Goal: Task Accomplishment & Management: Manage account settings

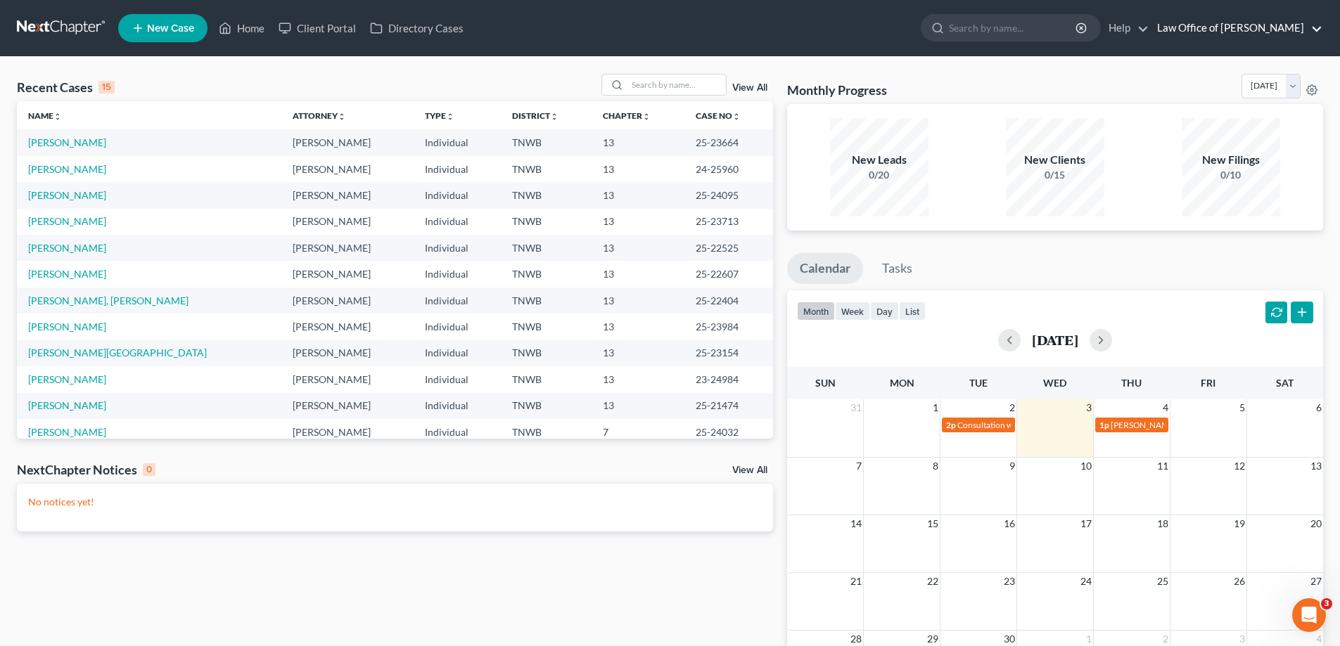
click at [1315, 29] on link "Law Office of [PERSON_NAME]" at bounding box center [1236, 27] width 172 height 25
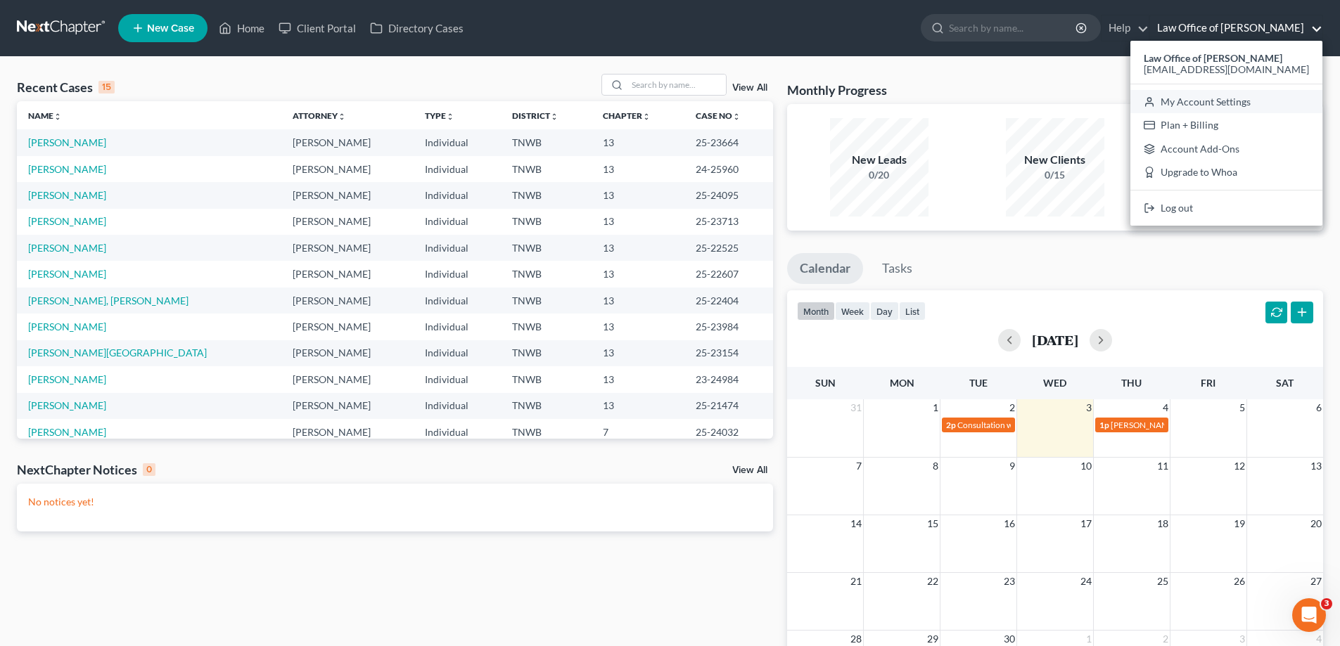
click at [1265, 104] on link "My Account Settings" at bounding box center [1226, 102] width 192 height 24
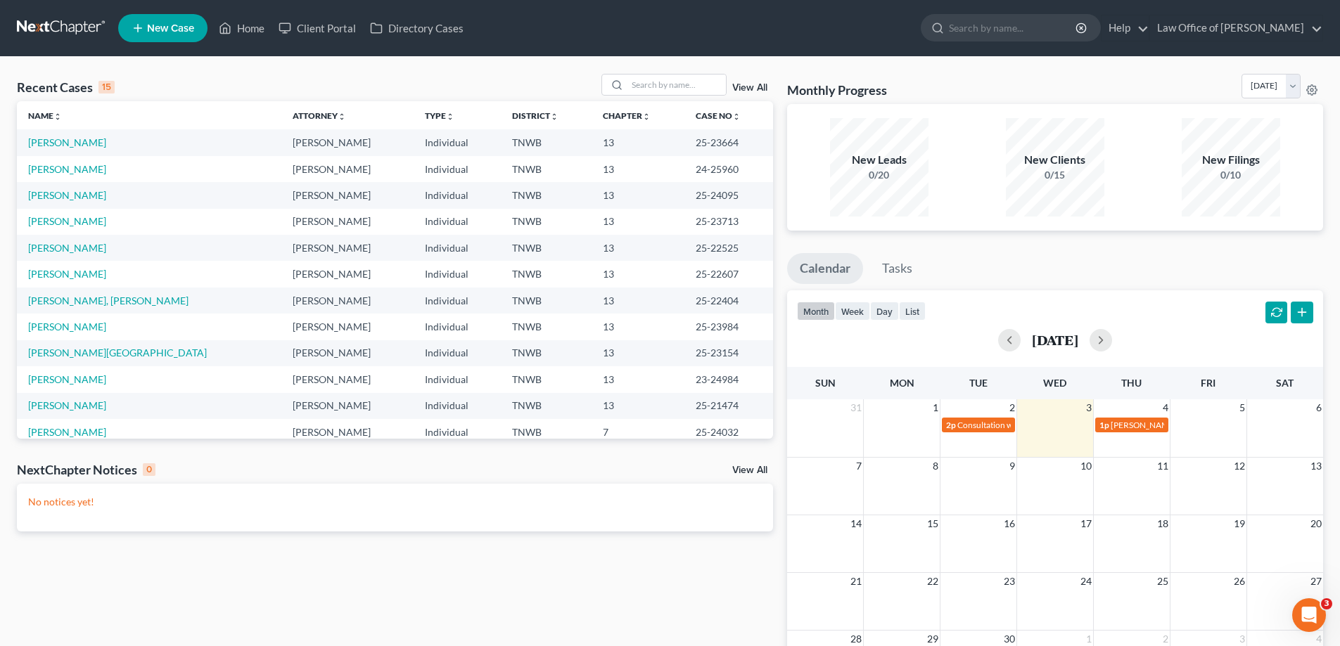
select select "23"
select select "44"
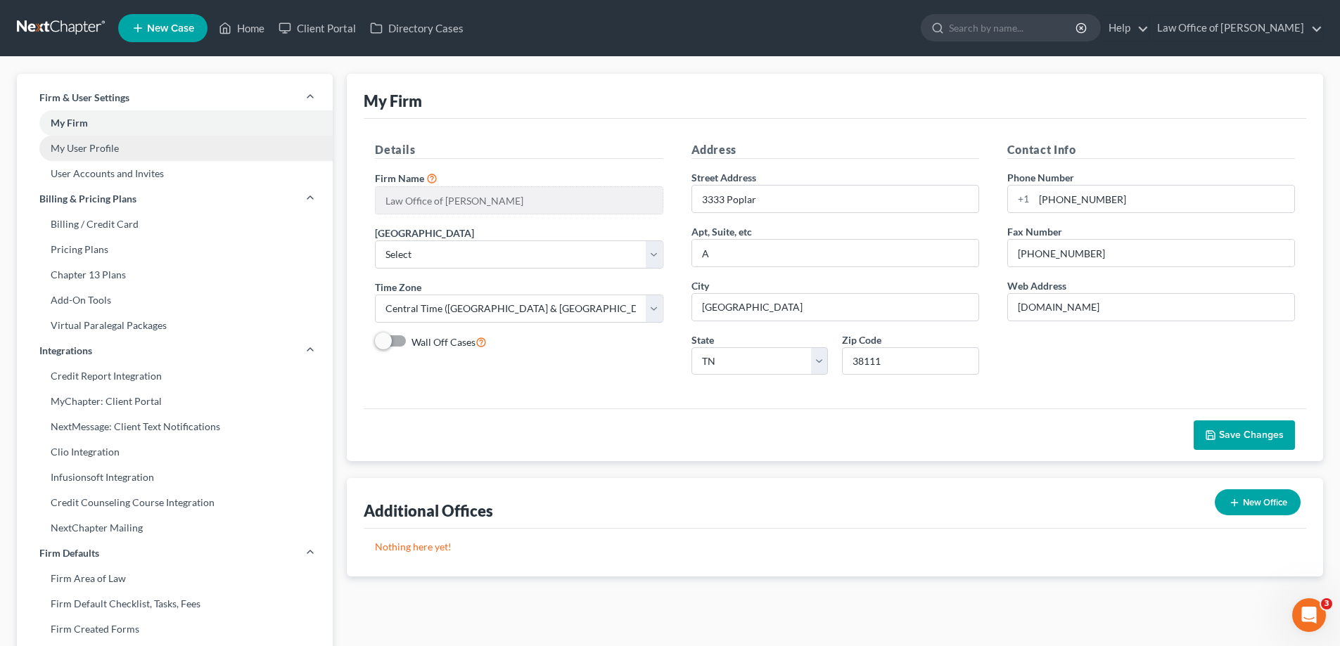
click at [110, 146] on link "My User Profile" at bounding box center [175, 148] width 316 height 25
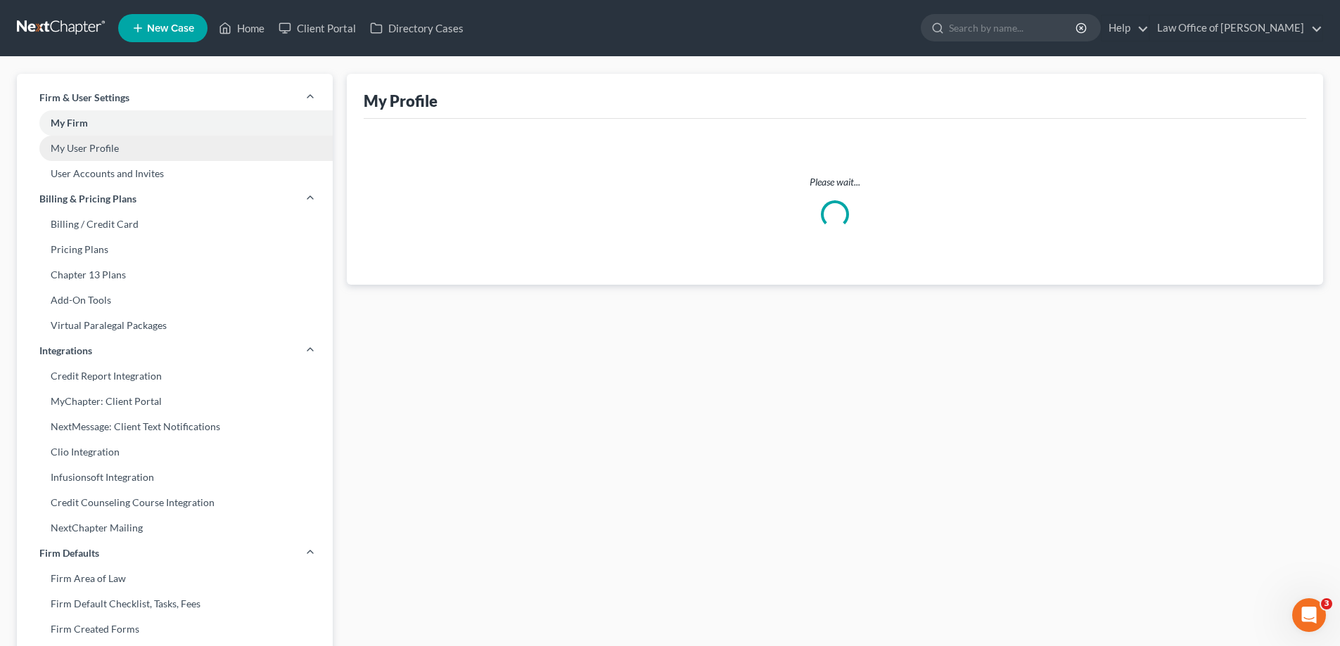
select select "44"
select select "paralegal"
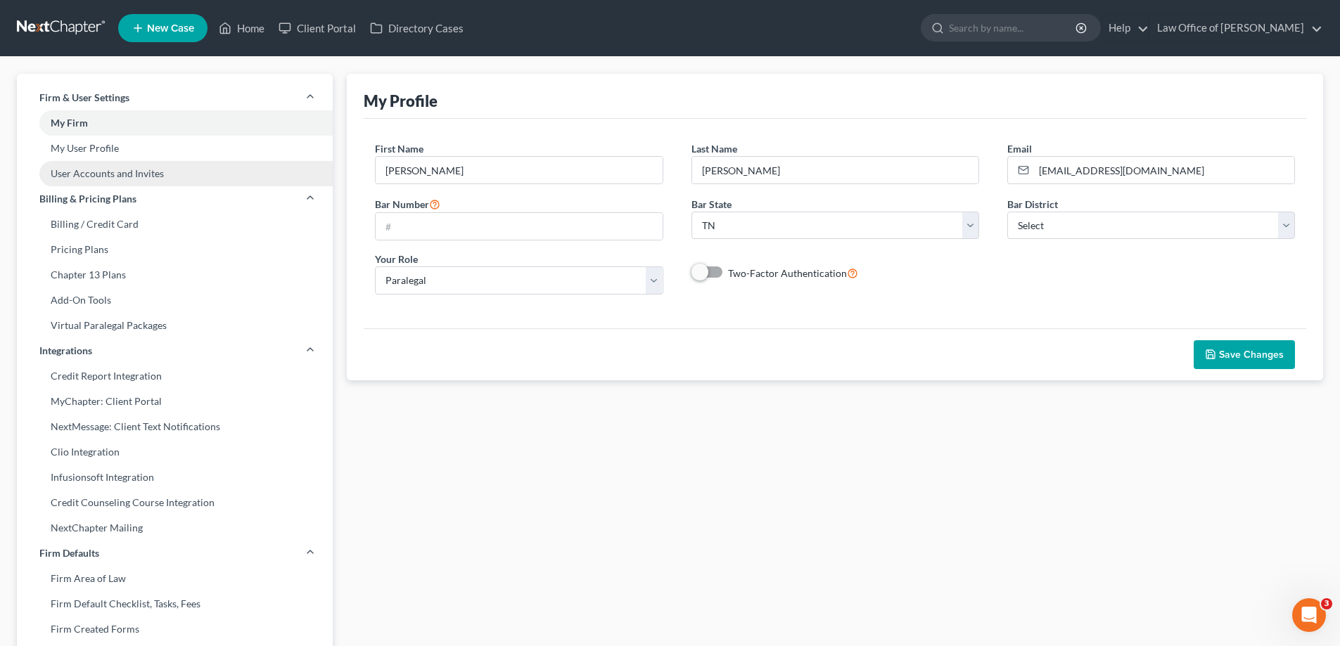
click at [101, 173] on link "User Accounts and Invites" at bounding box center [175, 173] width 316 height 25
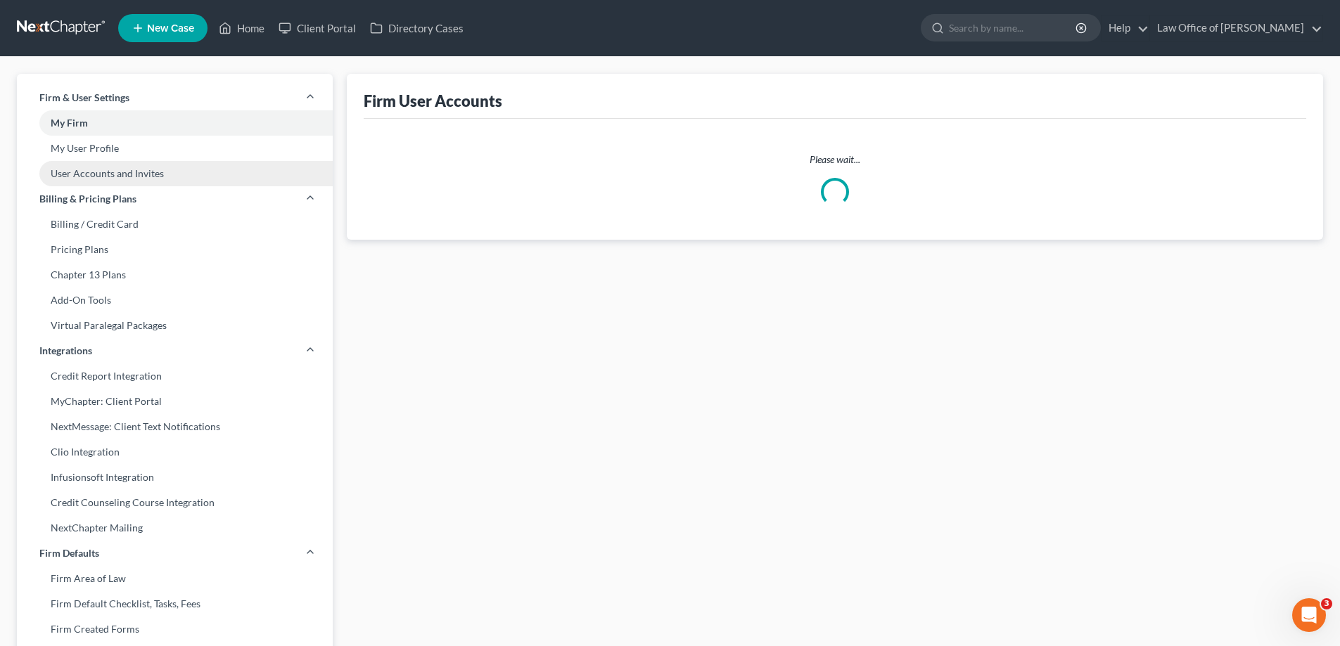
select select "0"
select select "1"
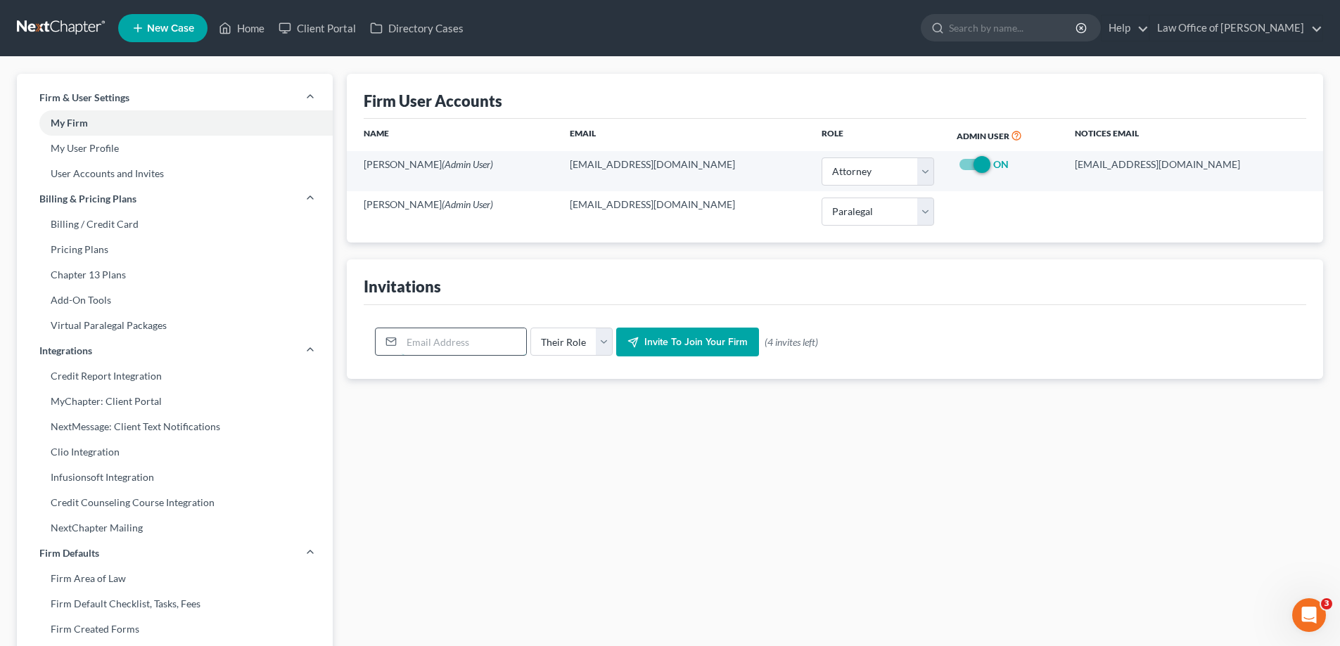
click at [485, 331] on input "email" at bounding box center [464, 341] width 124 height 27
type input "[PERSON_NAME][EMAIL_ADDRESS][DOMAIN_NAME]"
click at [603, 346] on select "Their Role Attorney Paralegal Assistant" at bounding box center [571, 342] width 82 height 28
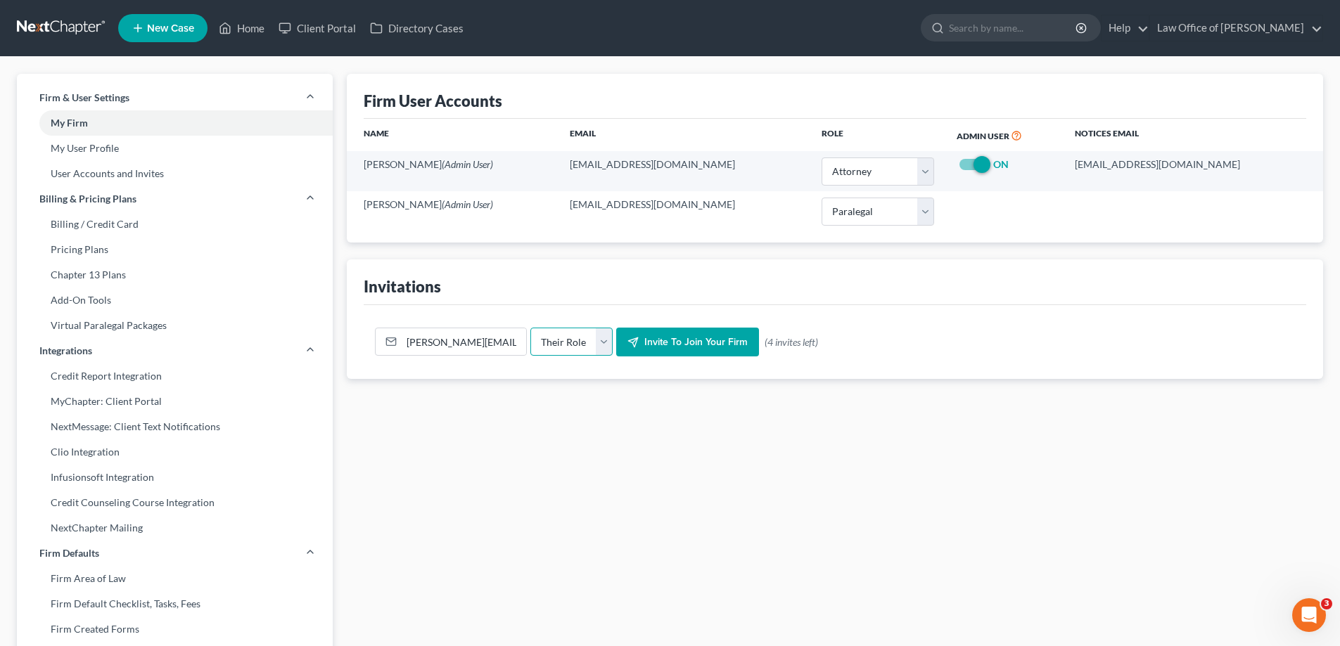
select select "paralegal"
click at [530, 328] on select "Their Role Attorney Paralegal Assistant" at bounding box center [571, 342] width 82 height 28
click at [668, 342] on span "Invite to join your firm" at bounding box center [695, 342] width 103 height 12
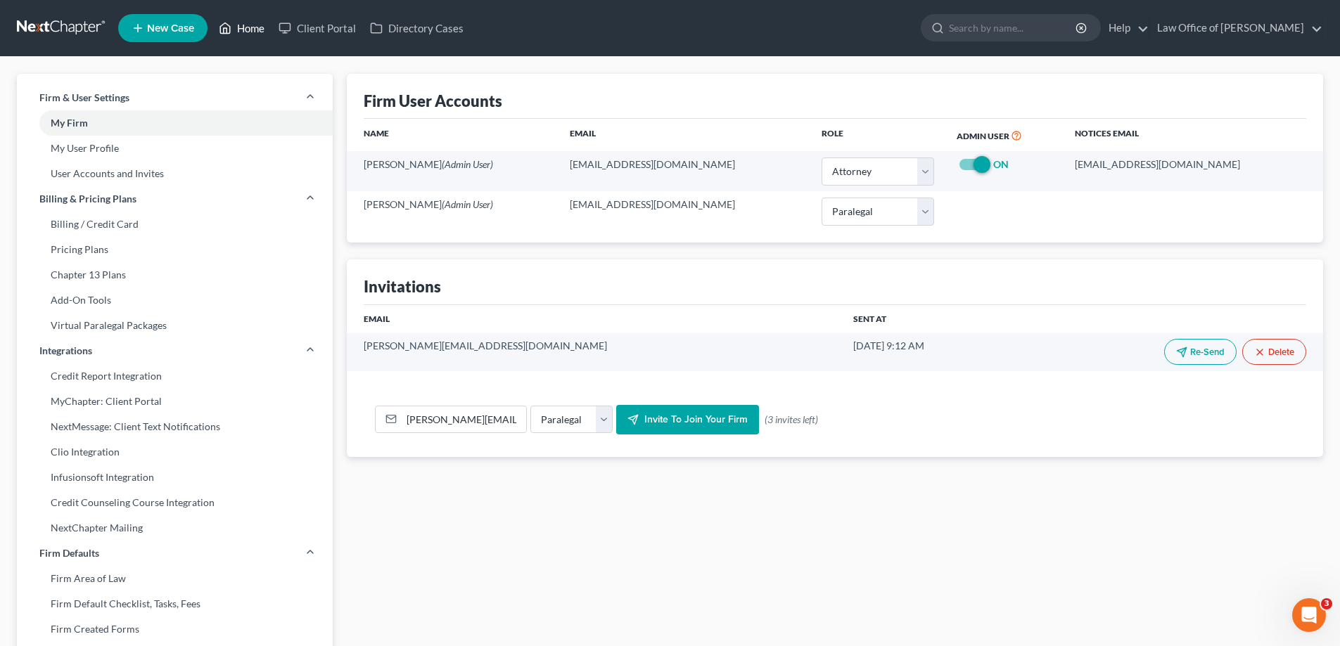
click at [259, 27] on link "Home" at bounding box center [242, 27] width 60 height 25
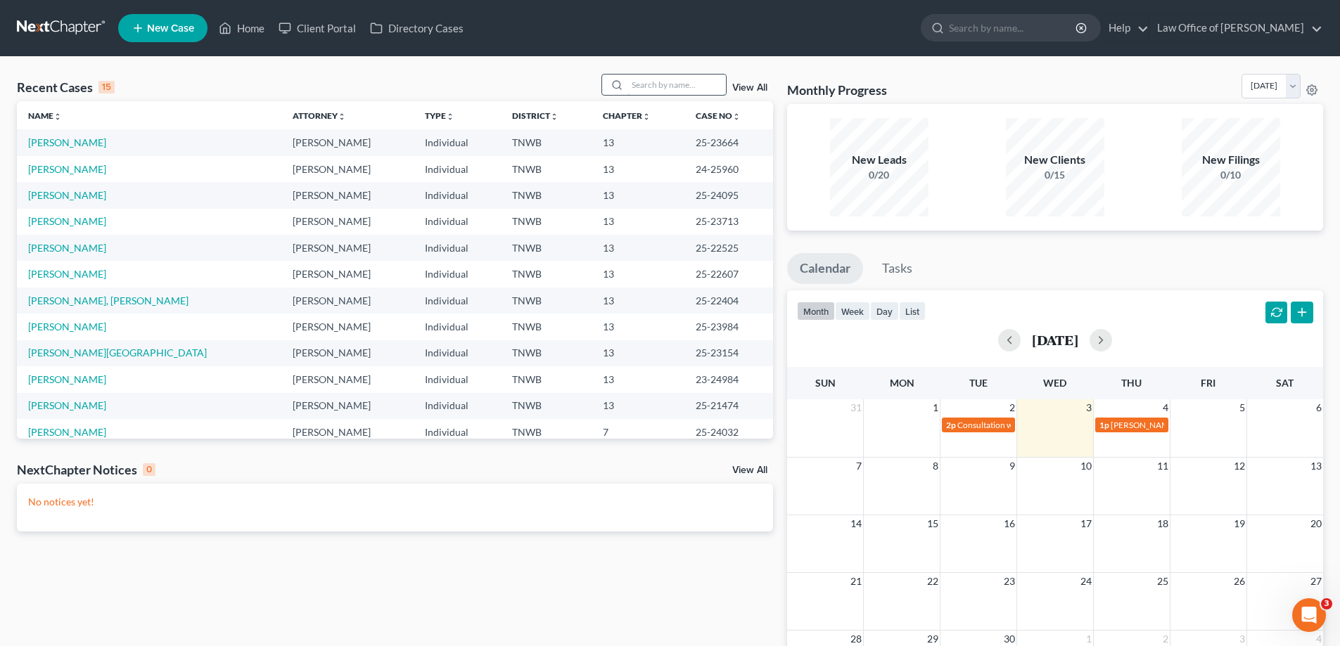
click at [660, 84] on input "search" at bounding box center [676, 85] width 98 height 20
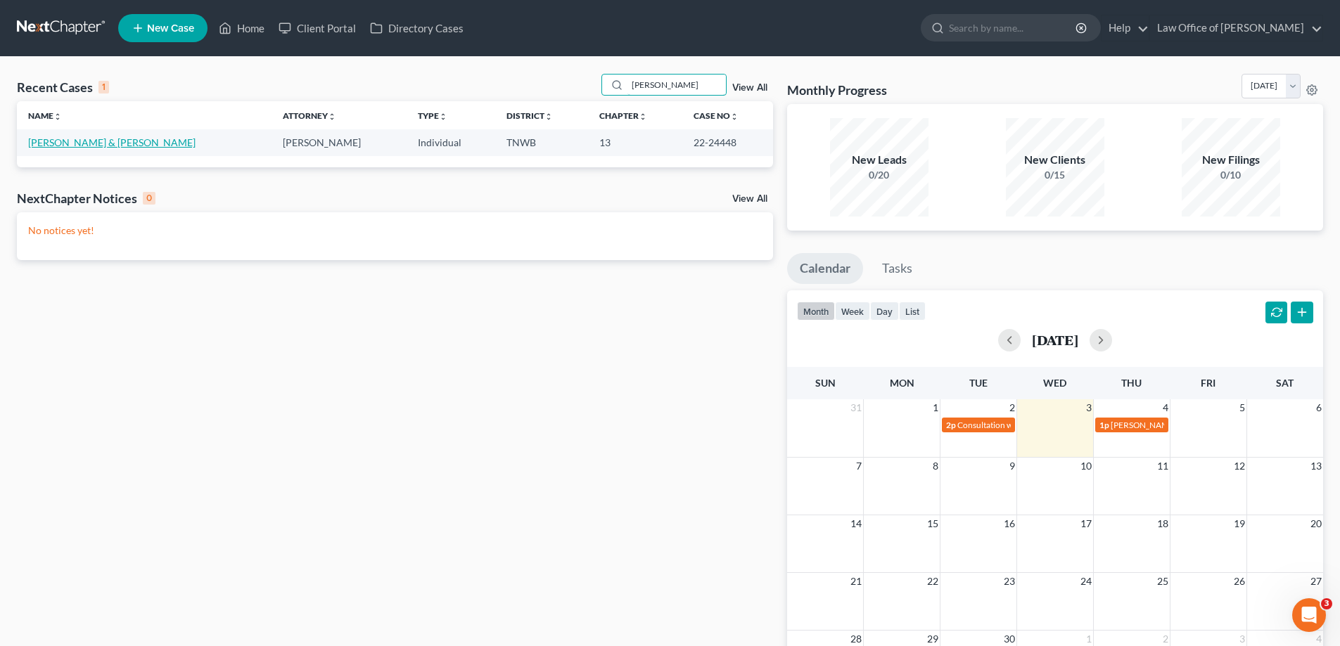
type input "[PERSON_NAME]"
click at [73, 147] on link "[PERSON_NAME] & [PERSON_NAME]" at bounding box center [111, 142] width 167 height 12
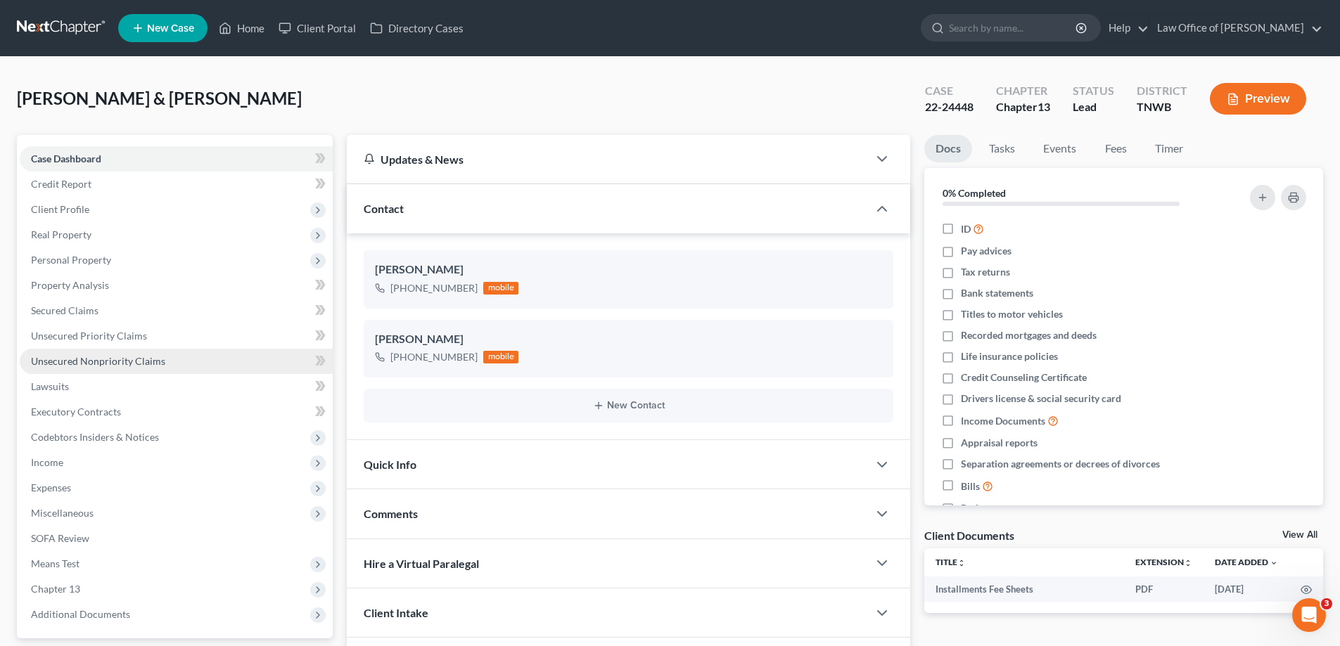
click at [128, 357] on span "Unsecured Nonpriority Claims" at bounding box center [98, 361] width 134 height 12
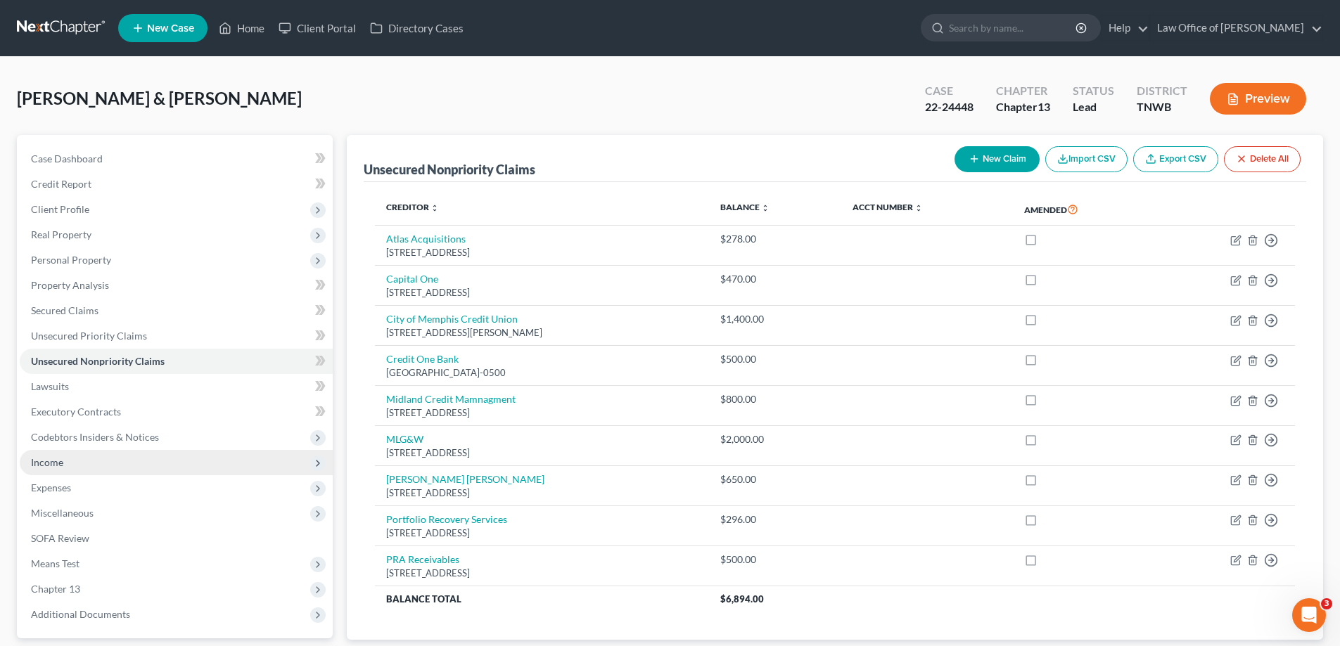
click at [56, 461] on span "Income" at bounding box center [47, 462] width 32 height 12
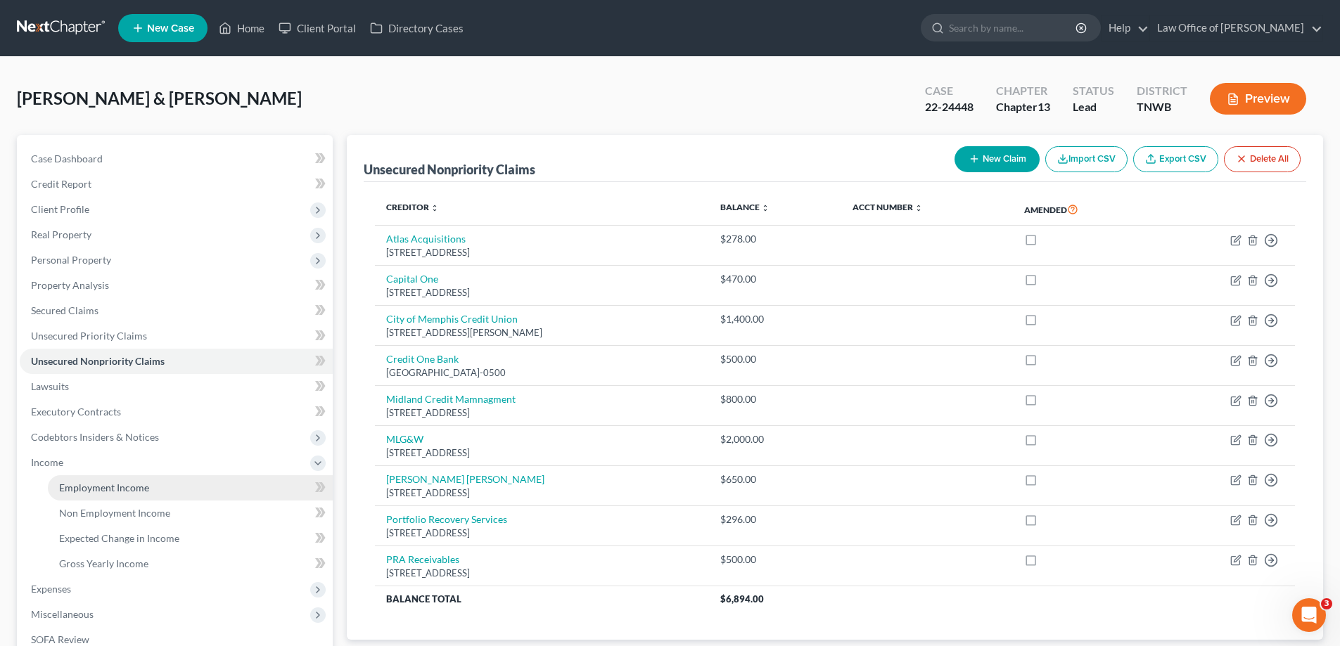
click at [90, 487] on span "Employment Income" at bounding box center [104, 488] width 90 height 12
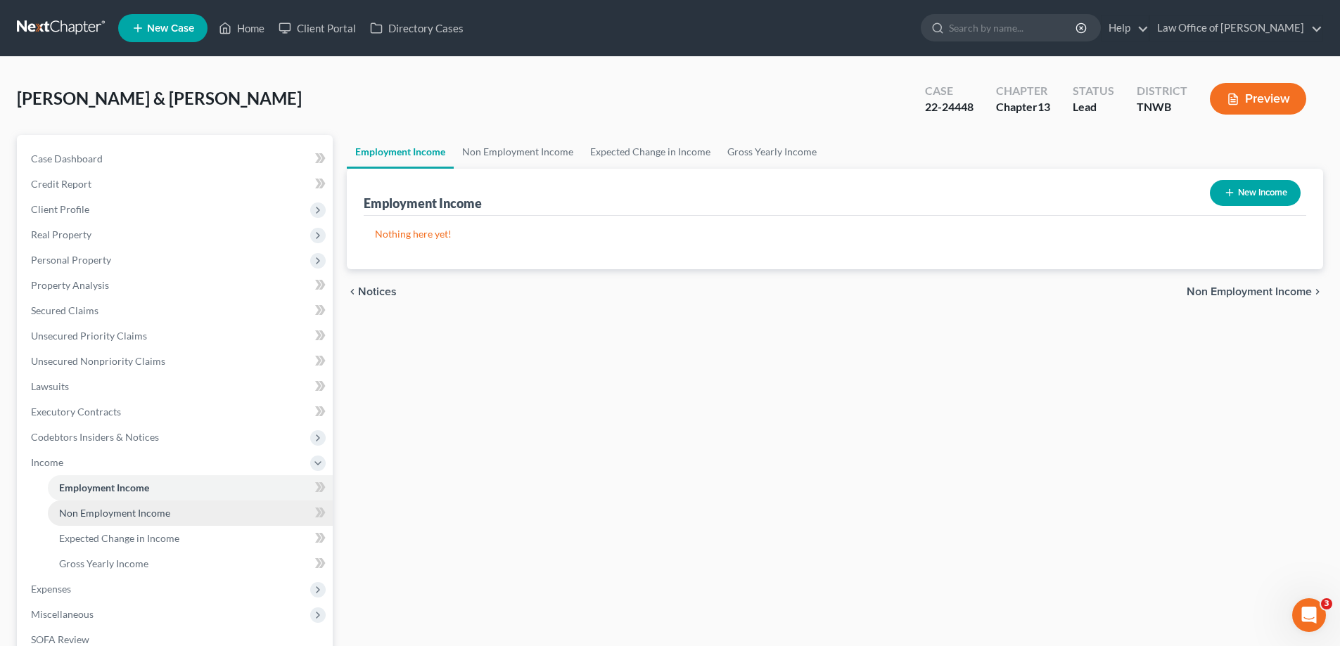
click at [106, 517] on span "Non Employment Income" at bounding box center [114, 513] width 111 height 12
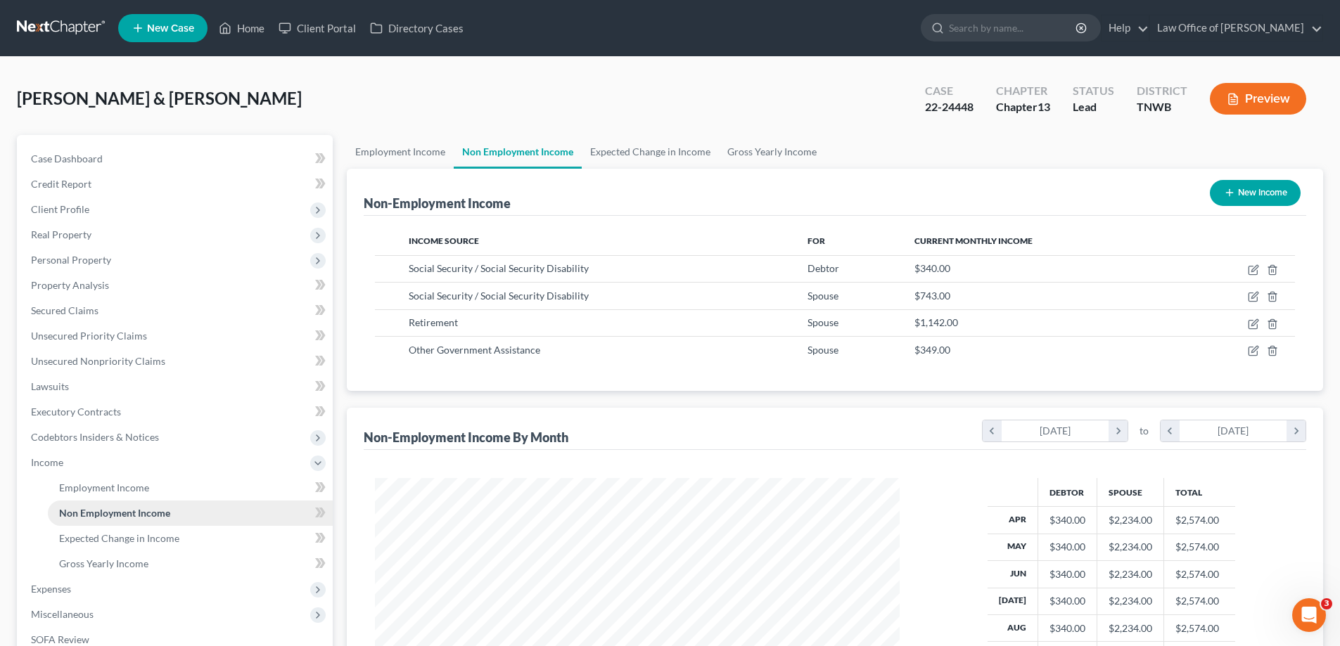
scroll to position [262, 553]
click at [83, 483] on span "Employment Income" at bounding box center [104, 488] width 90 height 12
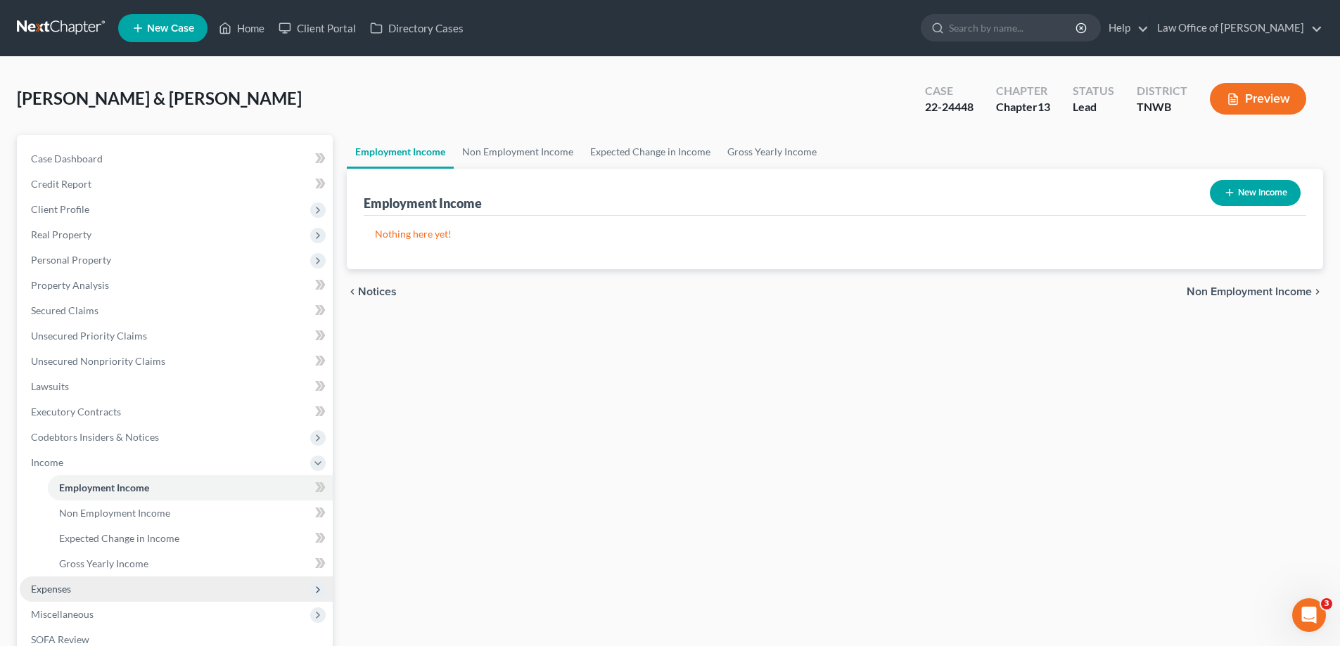
click at [60, 587] on span "Expenses" at bounding box center [51, 589] width 40 height 12
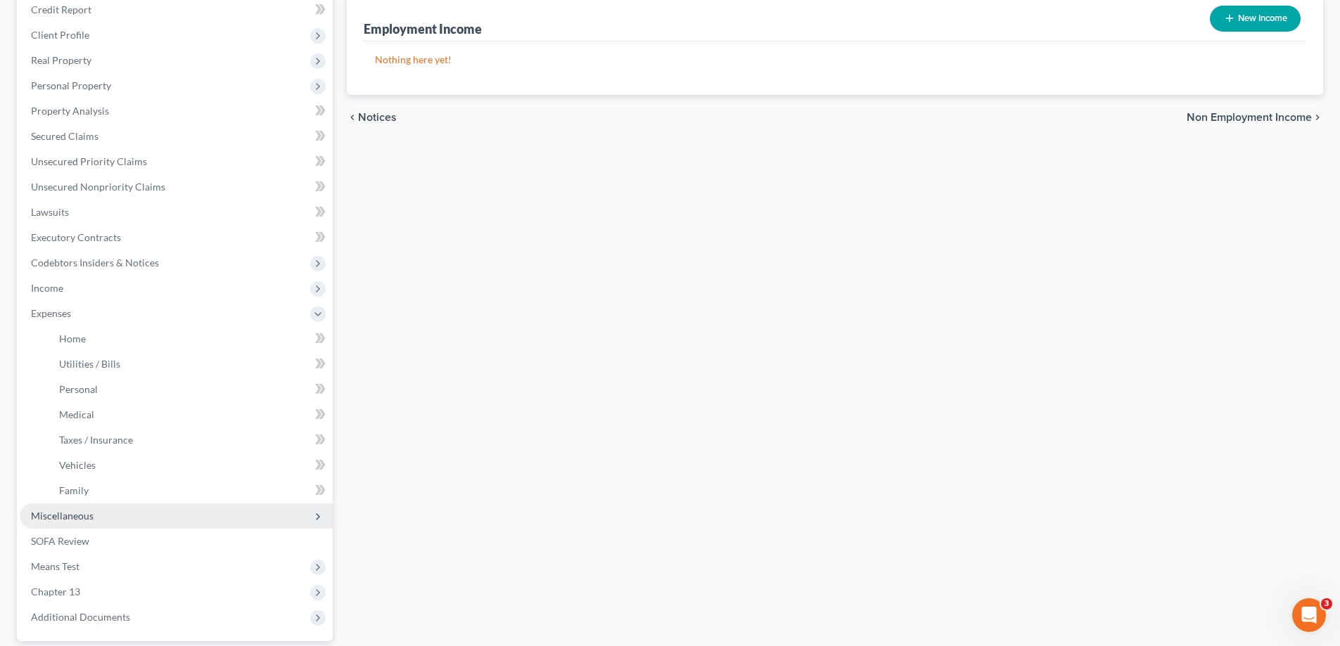
scroll to position [211, 0]
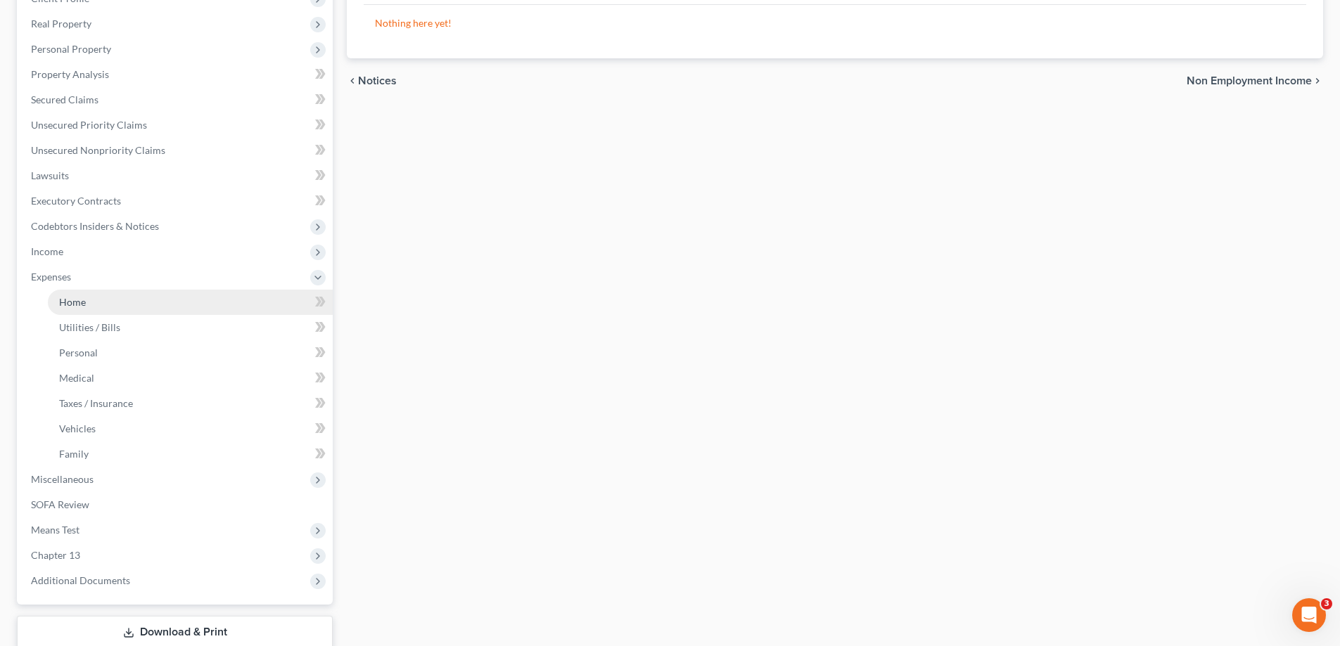
click at [84, 302] on span "Home" at bounding box center [72, 302] width 27 height 12
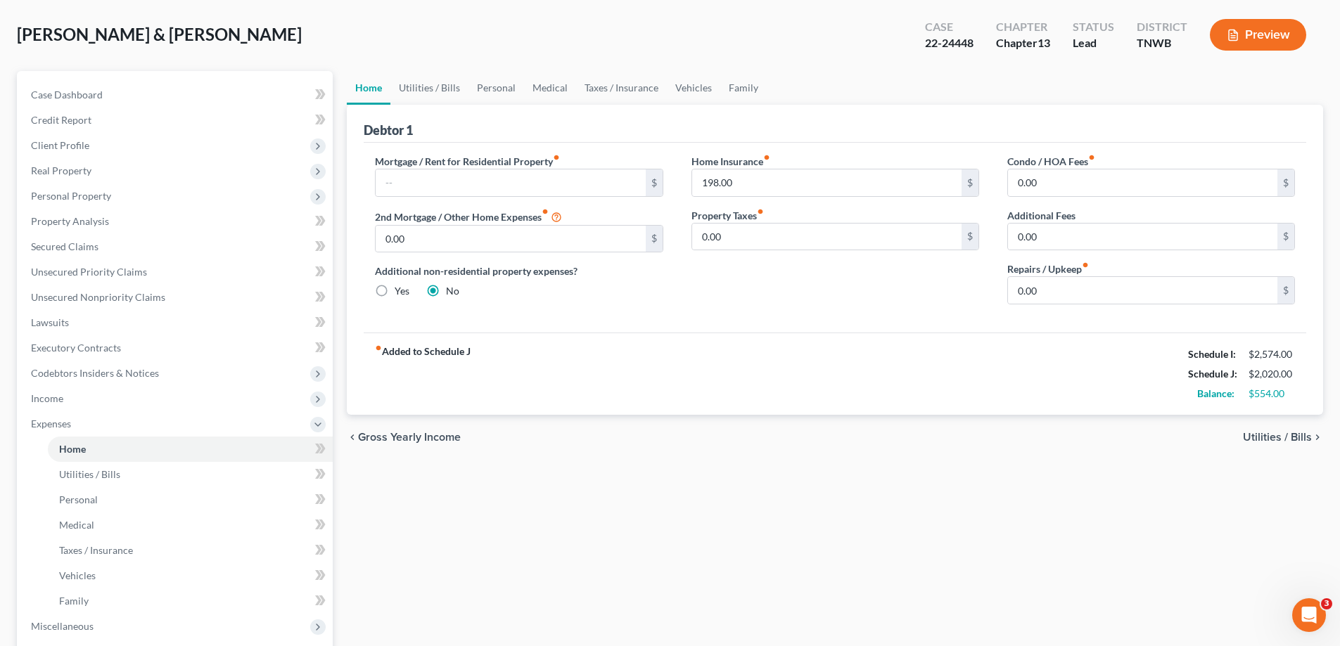
scroll to position [281, 0]
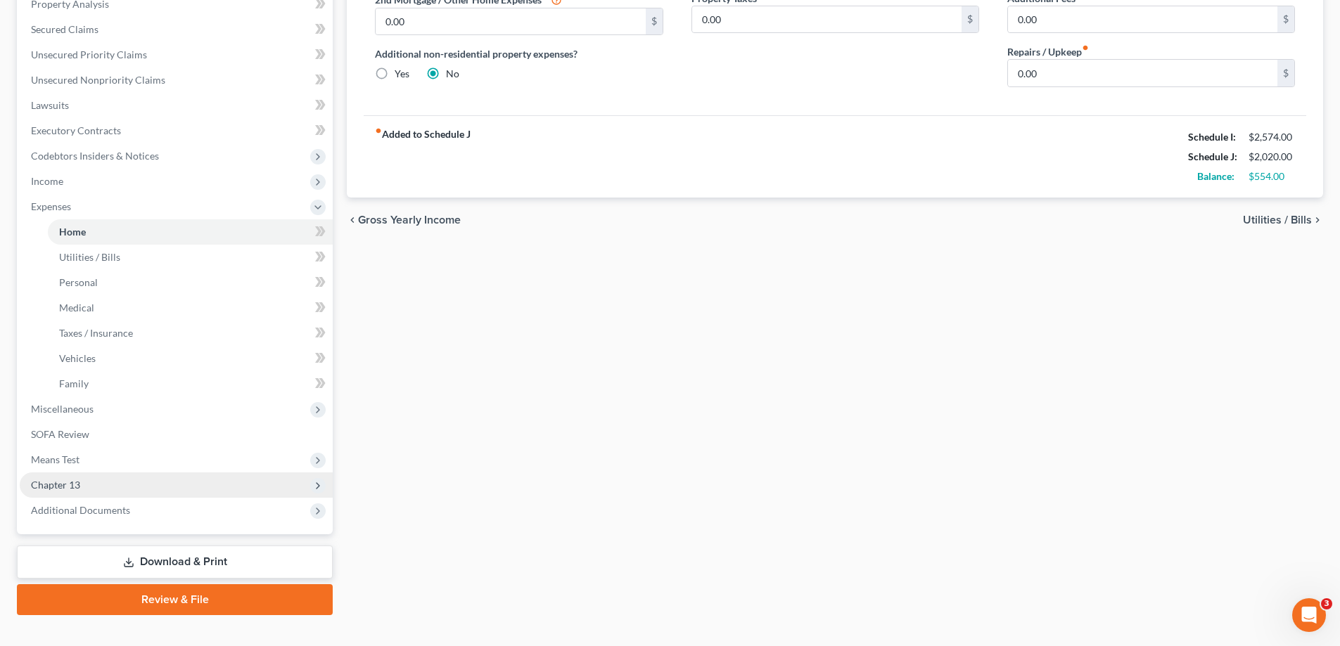
click at [69, 484] on span "Chapter 13" at bounding box center [55, 485] width 49 height 12
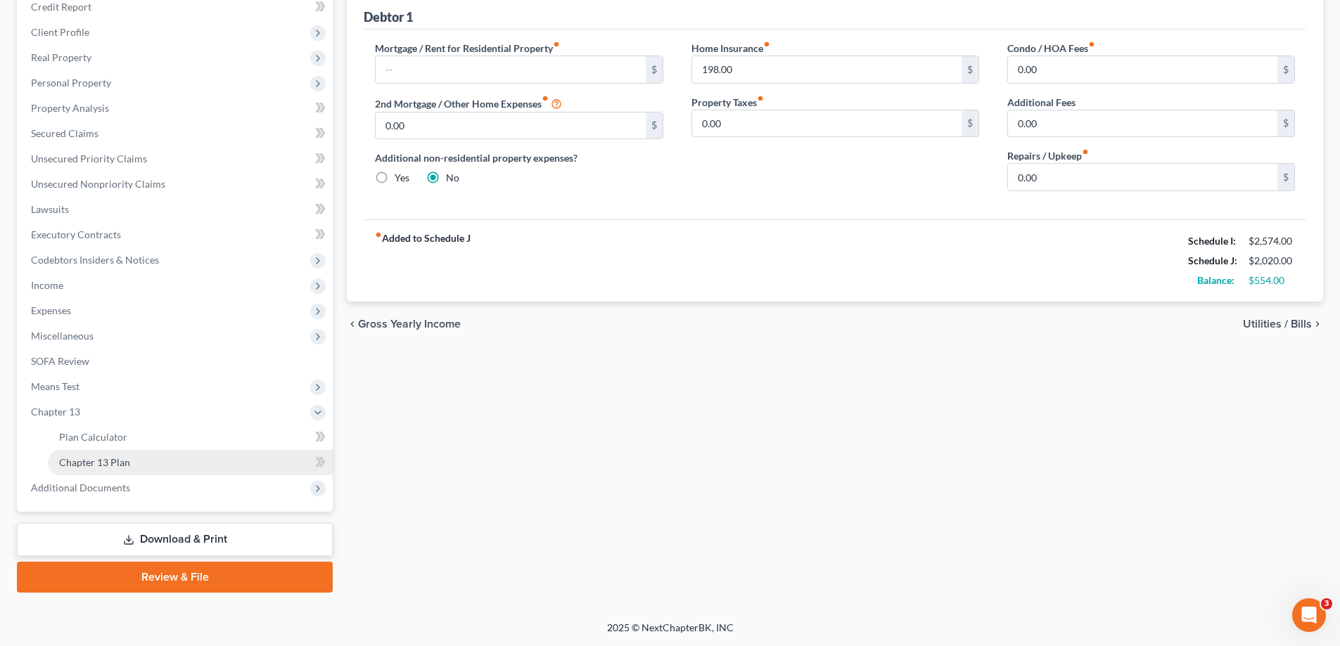
click at [98, 465] on span "Chapter 13 Plan" at bounding box center [94, 462] width 71 height 12
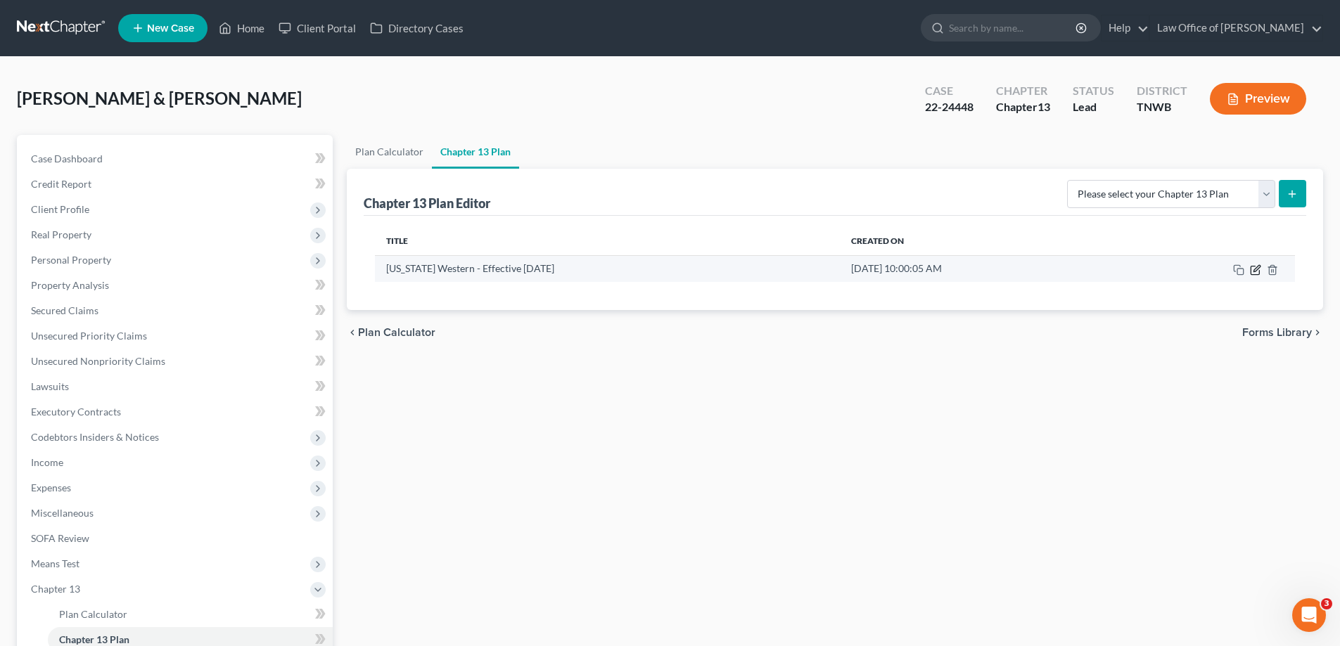
click at [1258, 271] on icon "button" at bounding box center [1255, 269] width 11 height 11
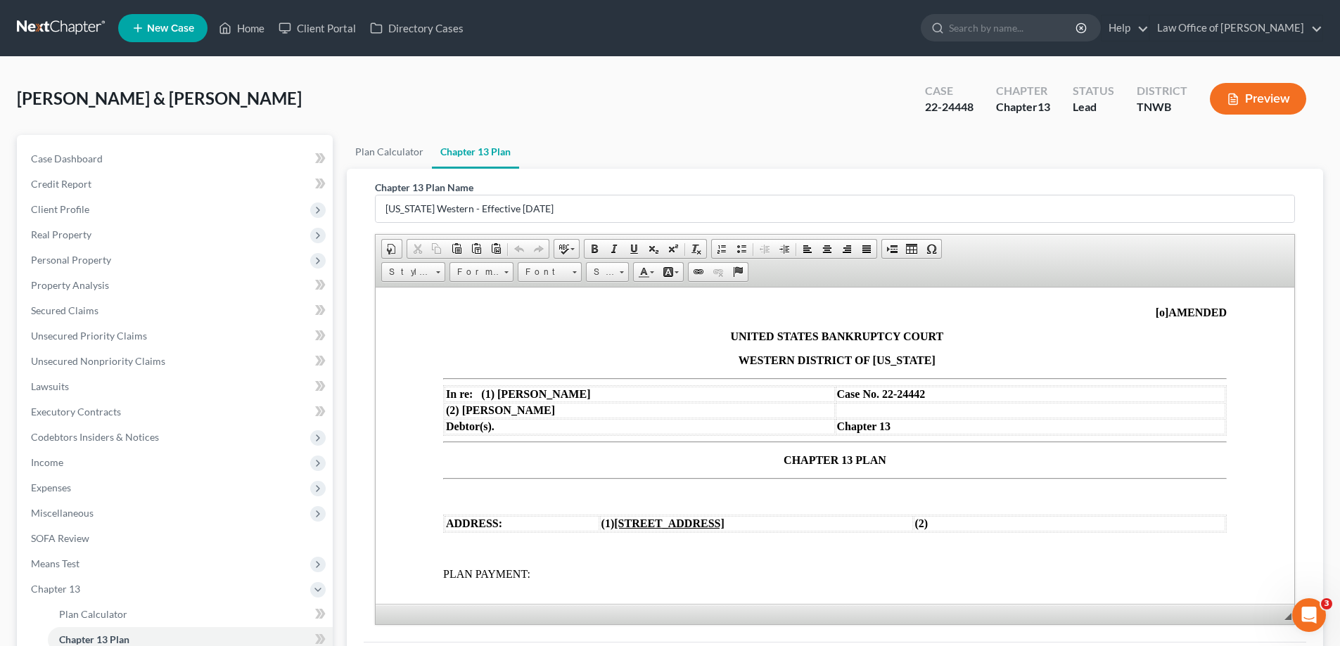
scroll to position [70, 0]
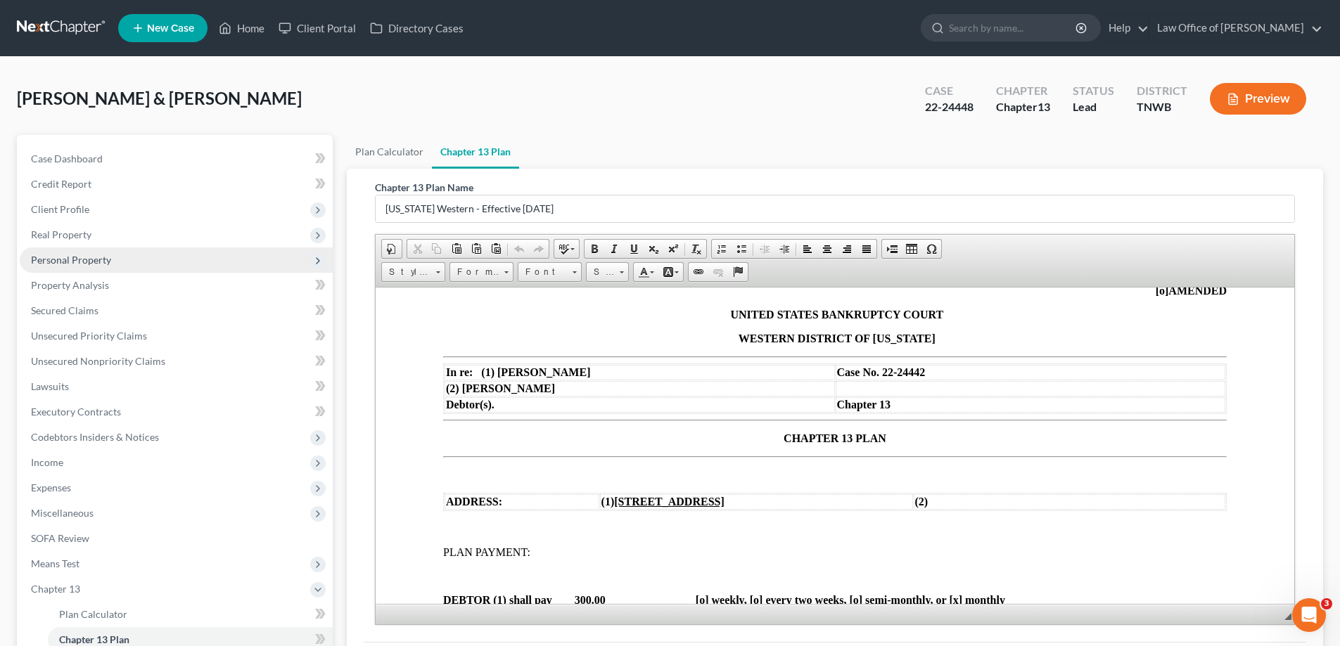
click at [78, 262] on span "Personal Property" at bounding box center [71, 260] width 80 height 12
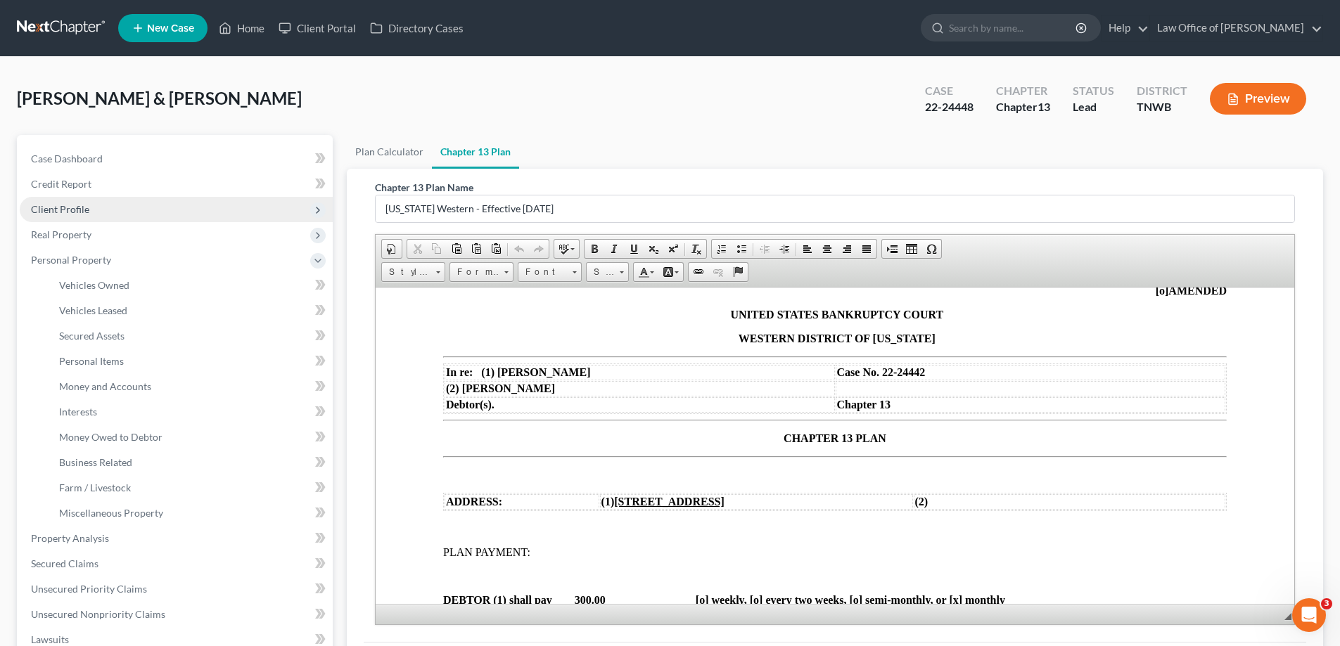
click at [87, 212] on span "Client Profile" at bounding box center [60, 209] width 58 height 12
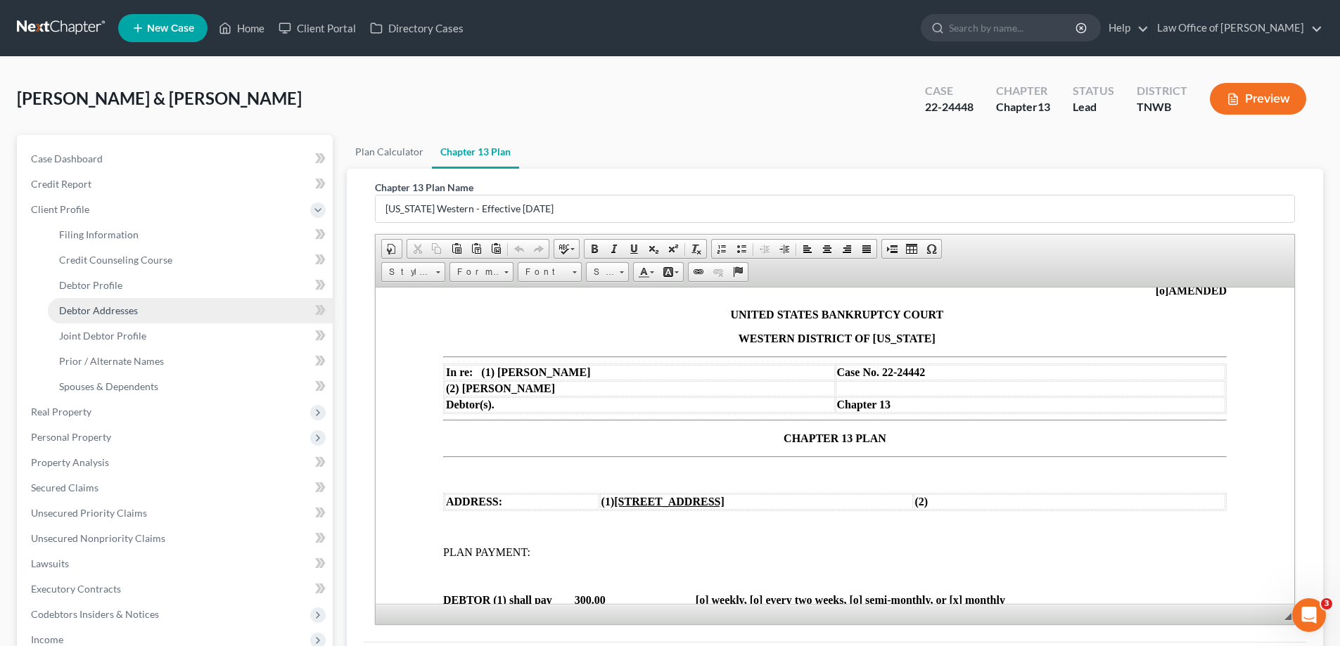
click at [110, 316] on span "Debtor Addresses" at bounding box center [98, 311] width 79 height 12
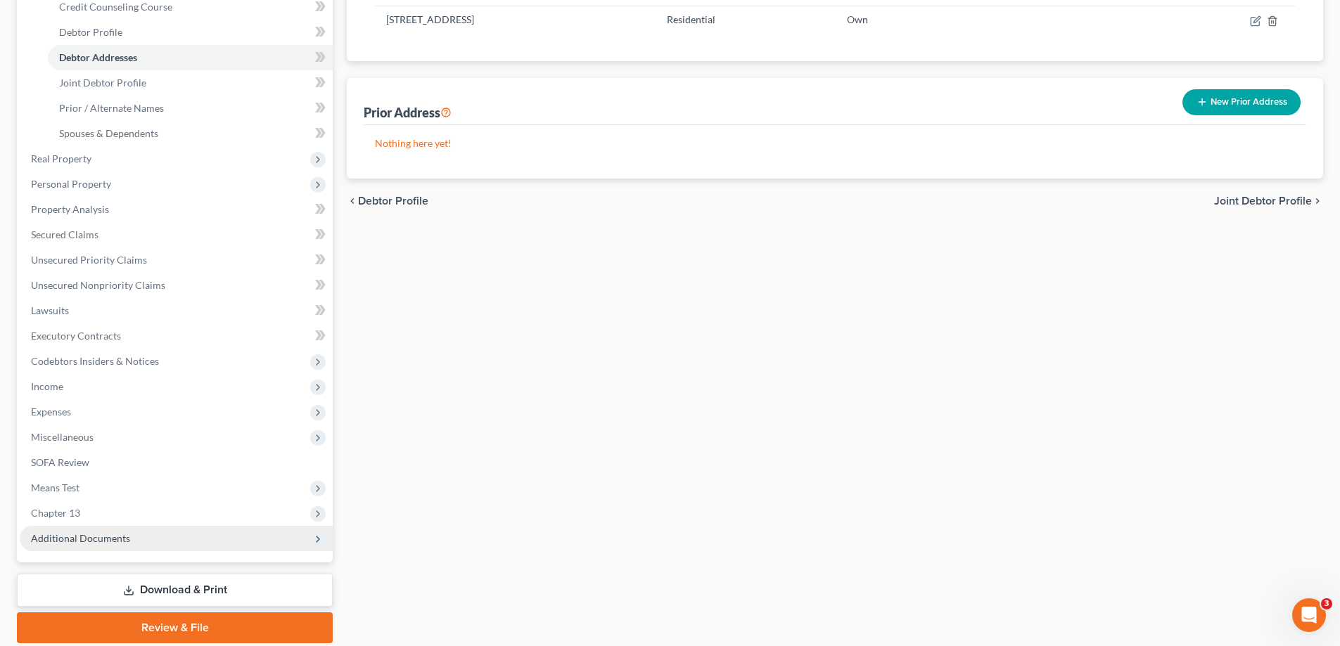
scroll to position [281, 0]
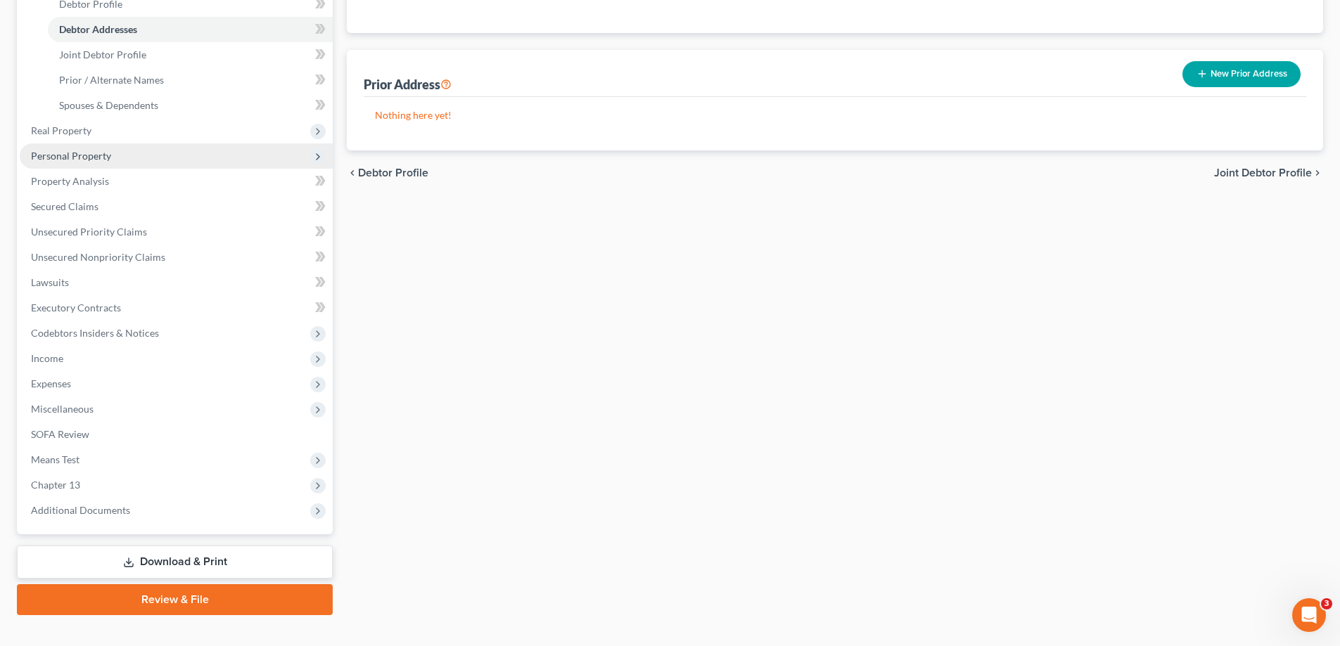
click at [77, 158] on span "Personal Property" at bounding box center [71, 156] width 80 height 12
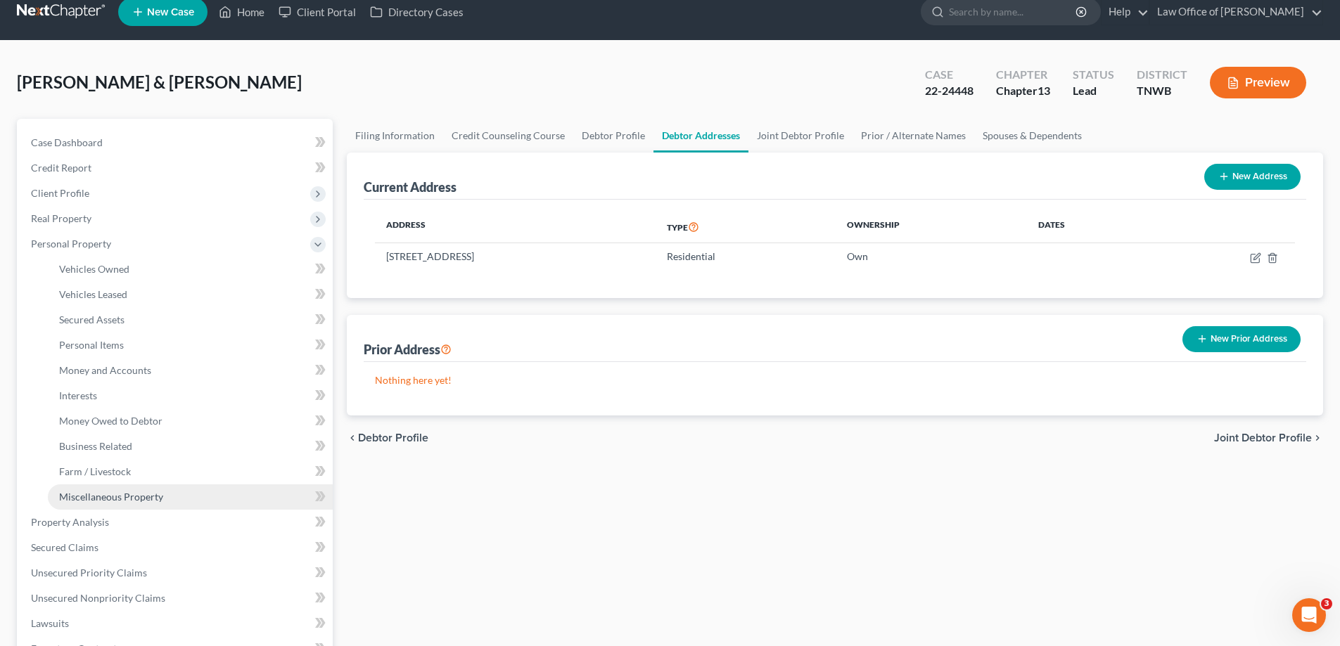
scroll to position [0, 0]
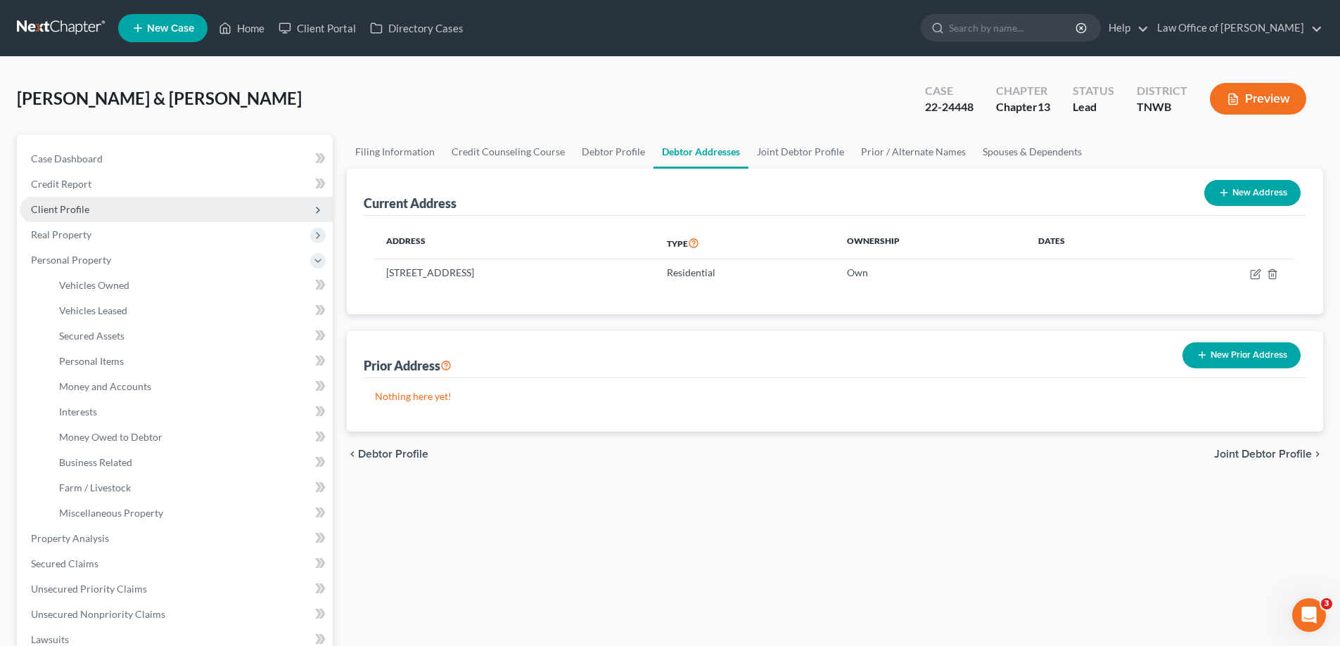
click at [68, 211] on span "Client Profile" at bounding box center [60, 209] width 58 height 12
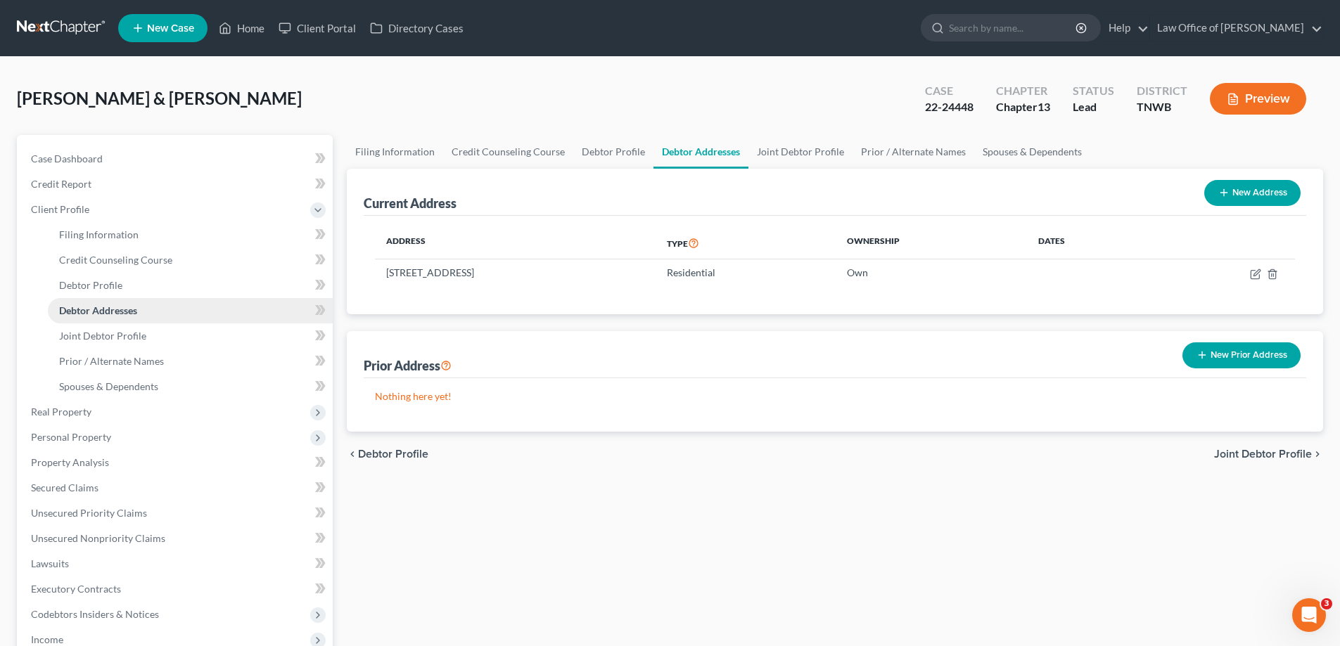
click at [123, 314] on span "Debtor Addresses" at bounding box center [98, 311] width 78 height 12
click at [1258, 275] on icon "button" at bounding box center [1255, 274] width 11 height 11
select select "44"
select select "0"
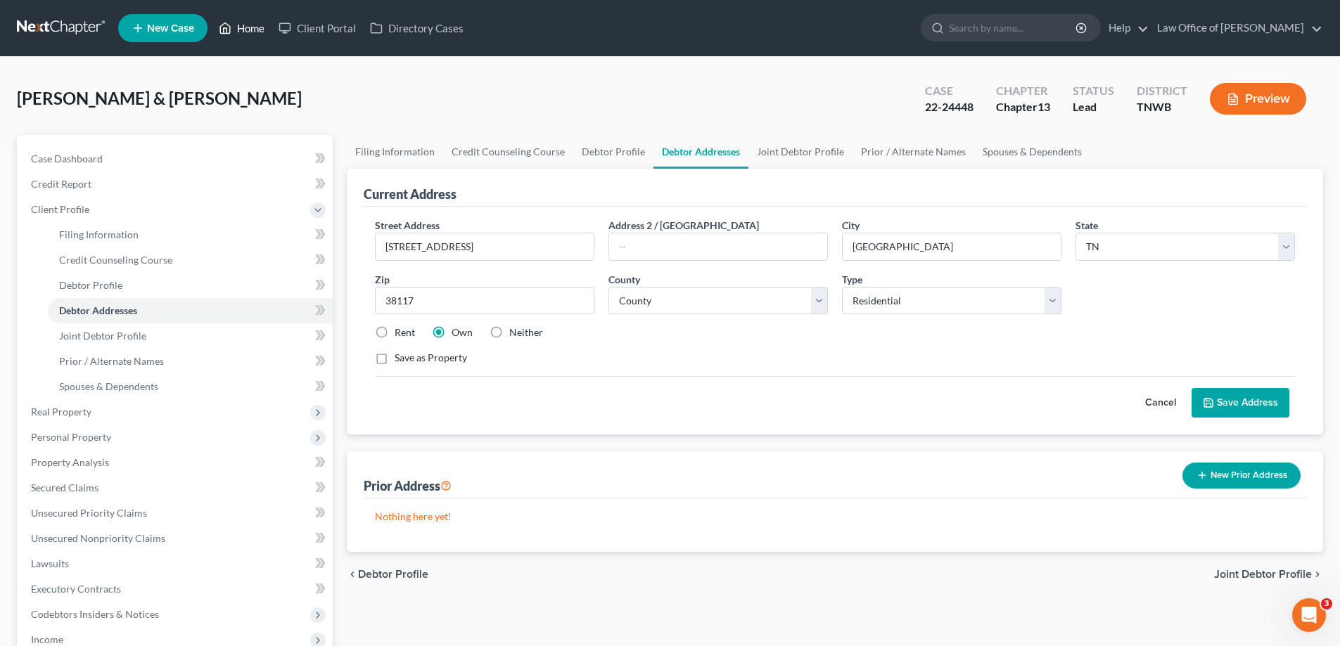
click at [258, 26] on link "Home" at bounding box center [242, 27] width 60 height 25
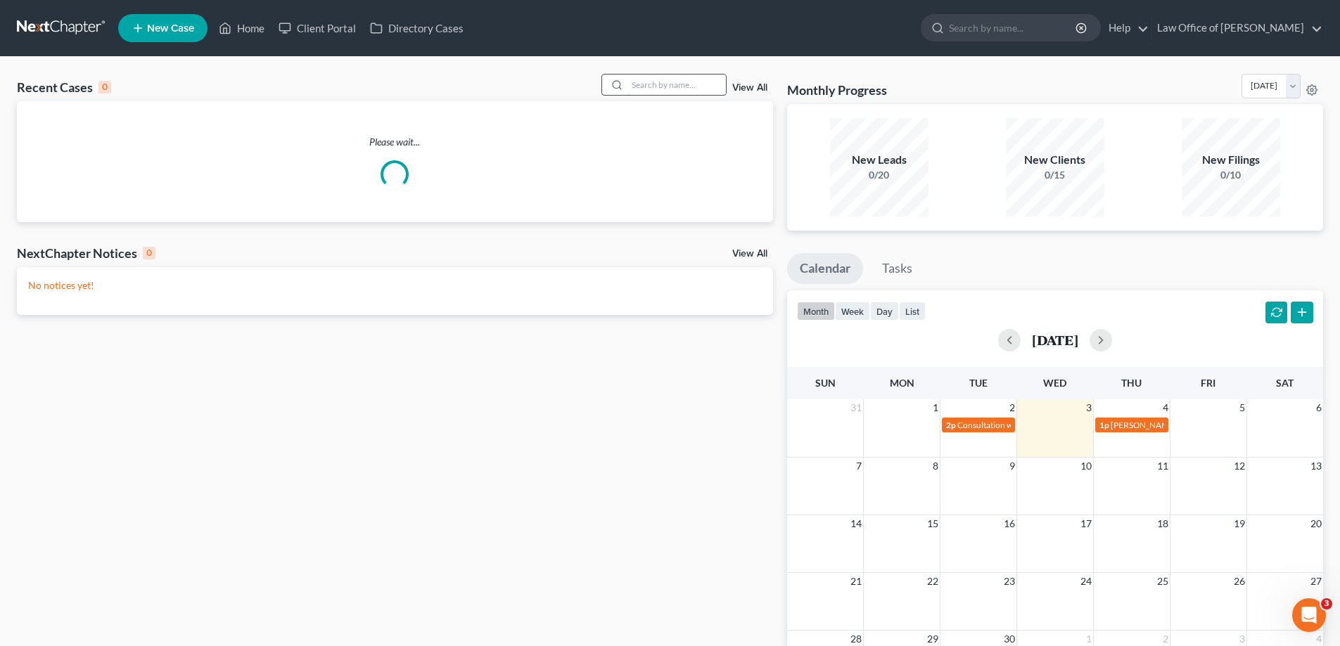
click at [667, 79] on input "search" at bounding box center [676, 85] width 98 height 20
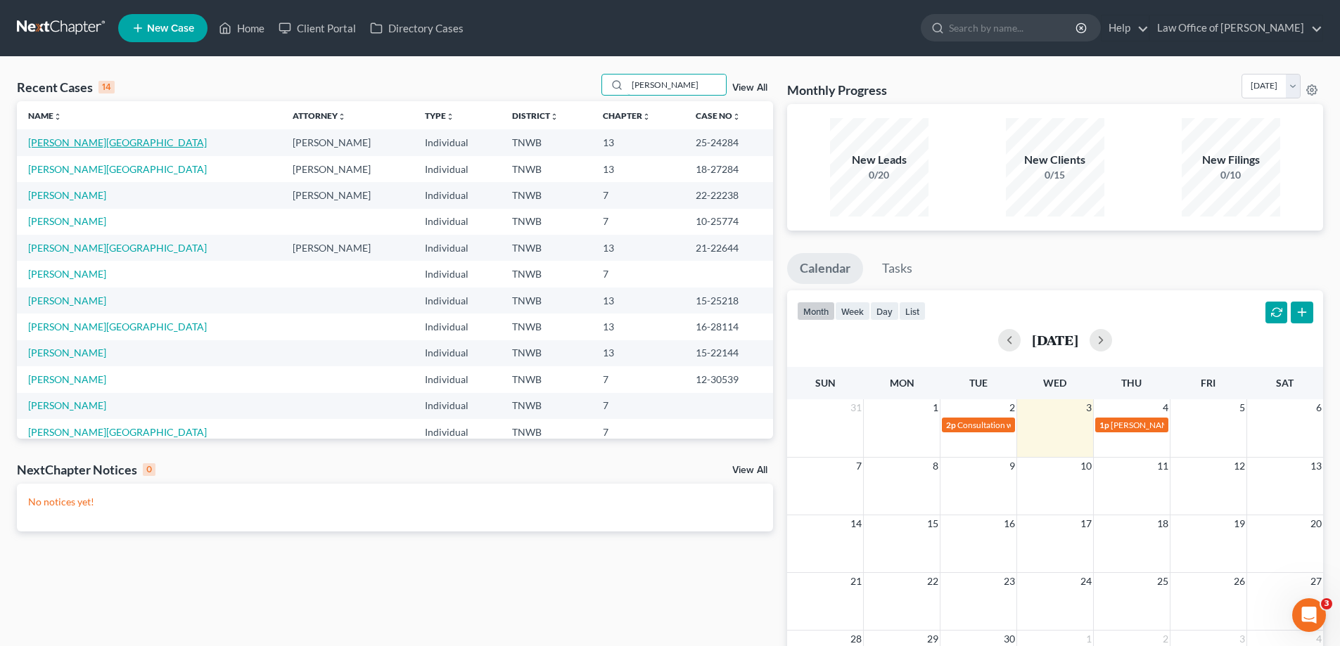
type input "[PERSON_NAME]"
click at [49, 142] on link "[PERSON_NAME][GEOGRAPHIC_DATA]" at bounding box center [117, 142] width 179 height 12
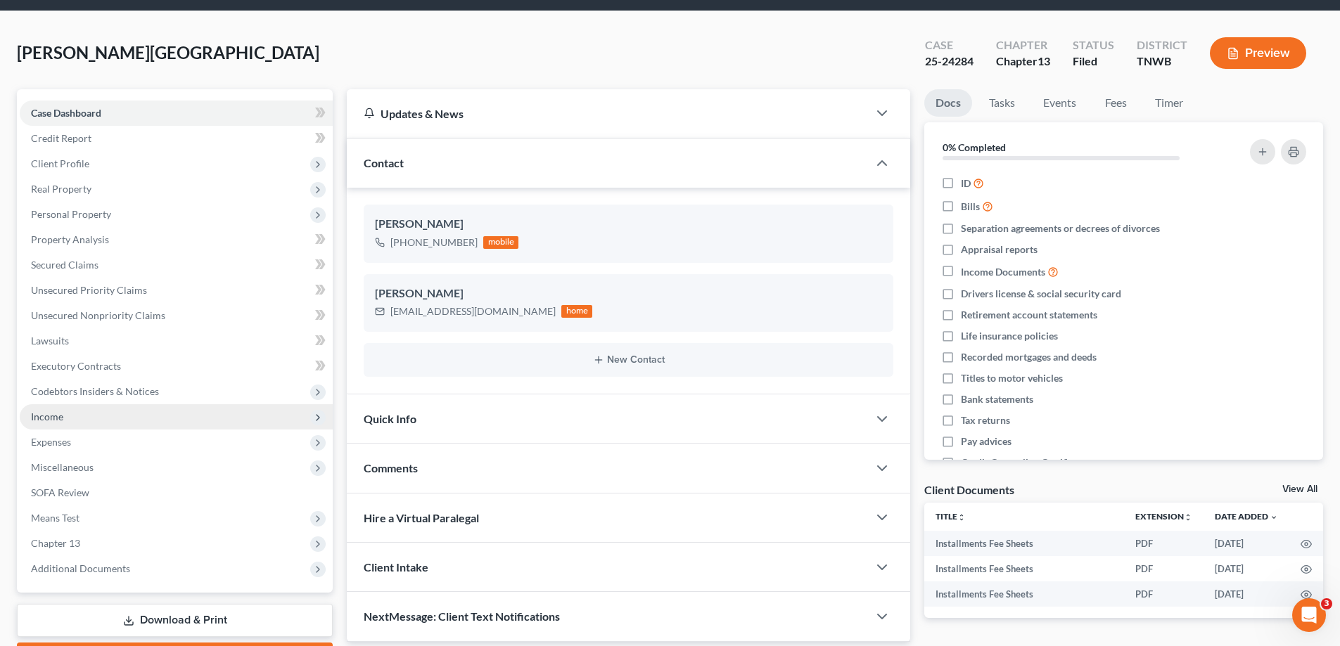
scroll to position [70, 0]
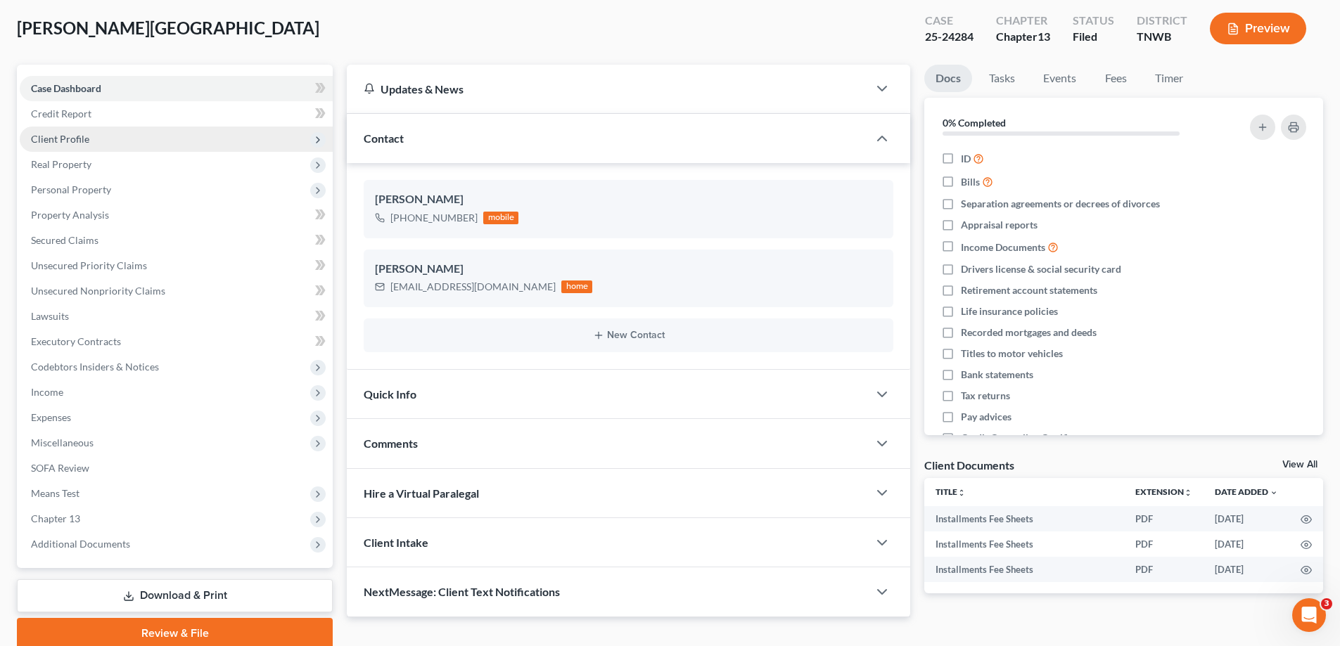
click at [71, 143] on span "Client Profile" at bounding box center [60, 139] width 58 height 12
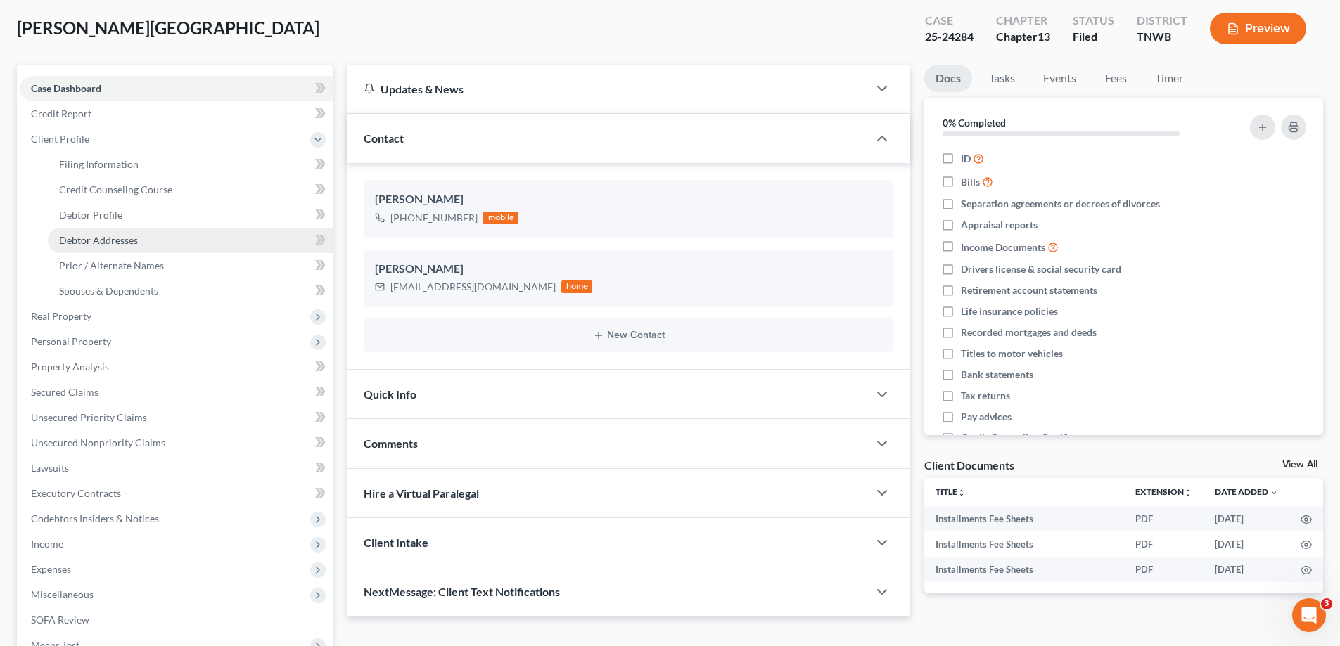
click at [124, 237] on span "Debtor Addresses" at bounding box center [98, 240] width 79 height 12
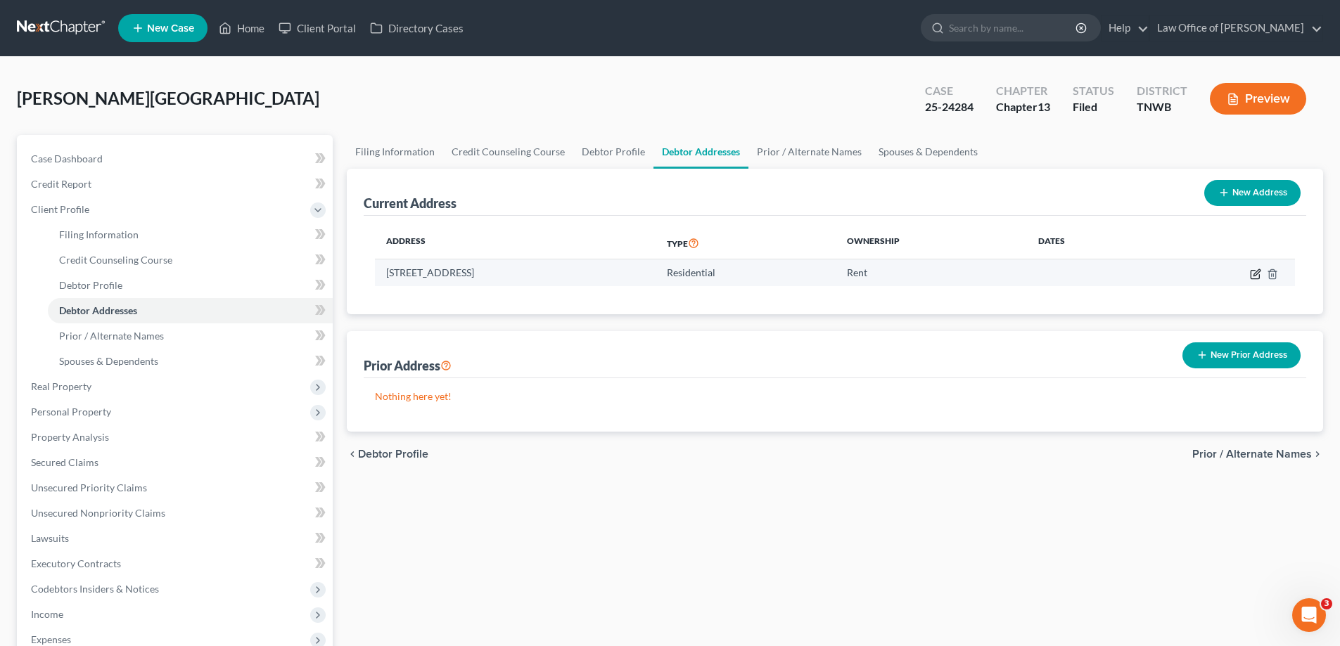
click at [1255, 274] on icon "button" at bounding box center [1255, 274] width 11 height 11
select select "44"
select select "78"
select select "0"
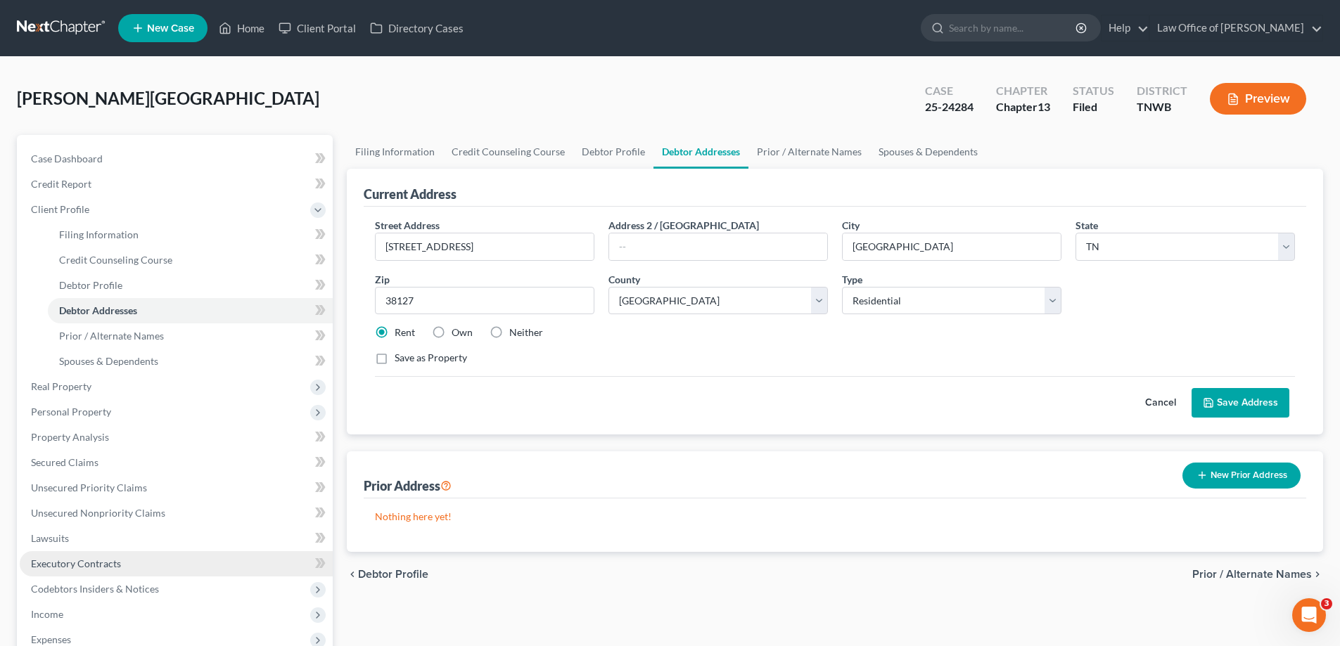
click at [94, 566] on span "Executory Contracts" at bounding box center [76, 564] width 90 height 12
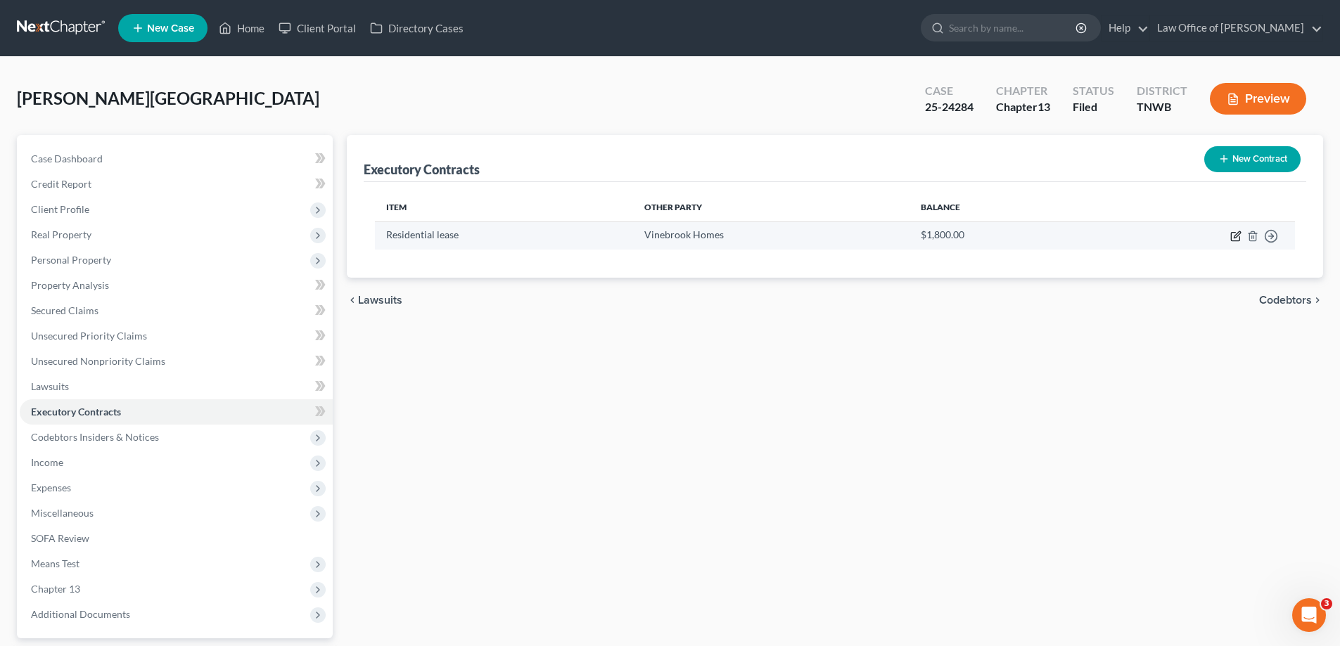
click at [1231, 232] on icon "button" at bounding box center [1235, 236] width 11 height 11
select select "3"
select select "44"
select select "0"
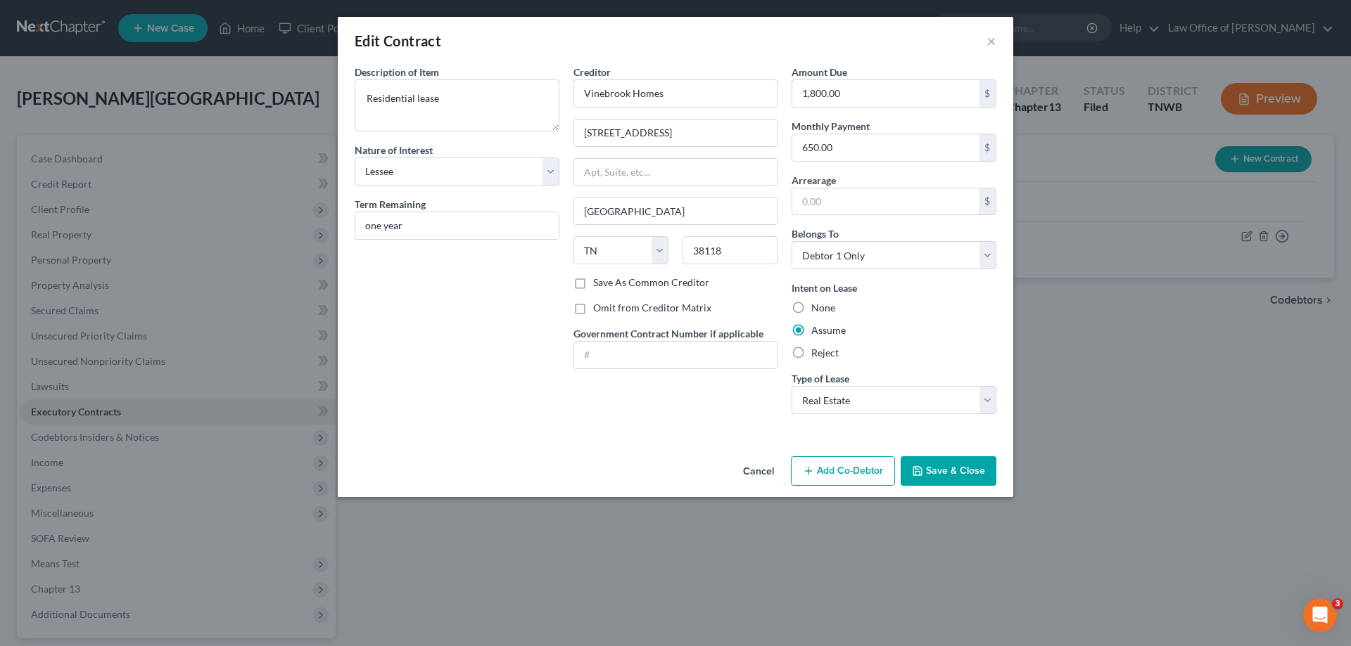
click at [1166, 395] on div "Edit Contract × Description of non-residential real property * Description of I…" at bounding box center [675, 323] width 1351 height 646
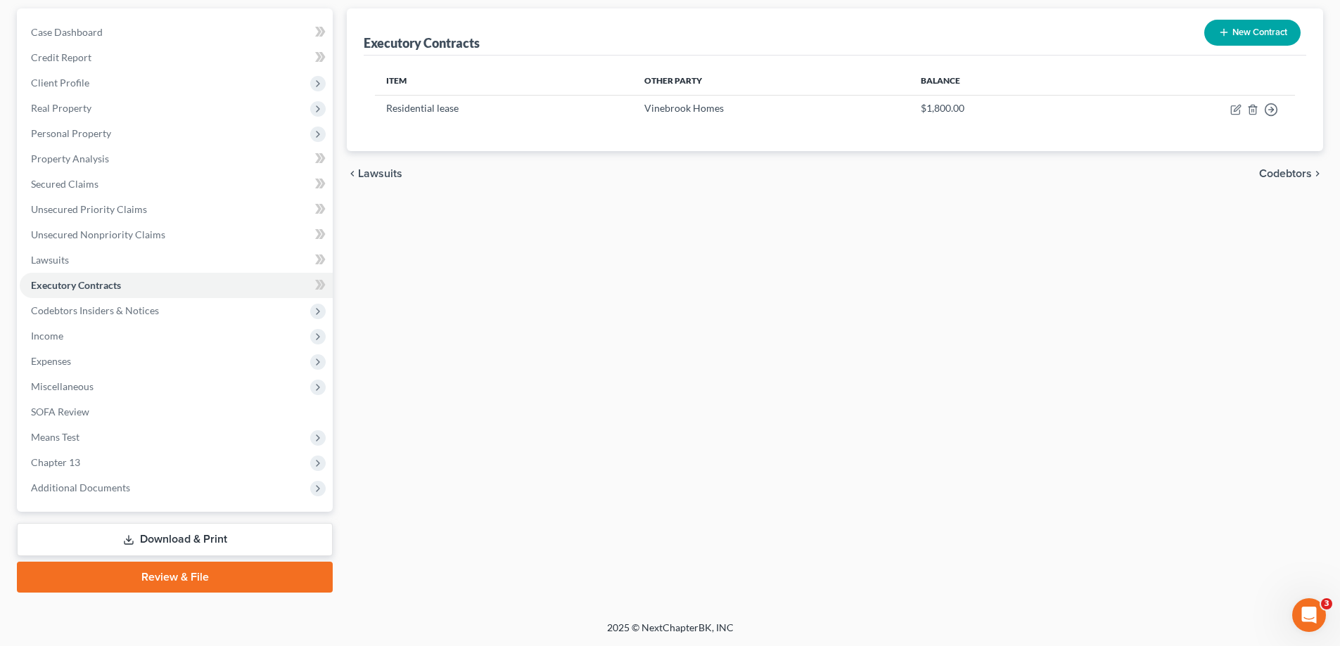
click at [183, 538] on link "Download & Print" at bounding box center [175, 539] width 316 height 33
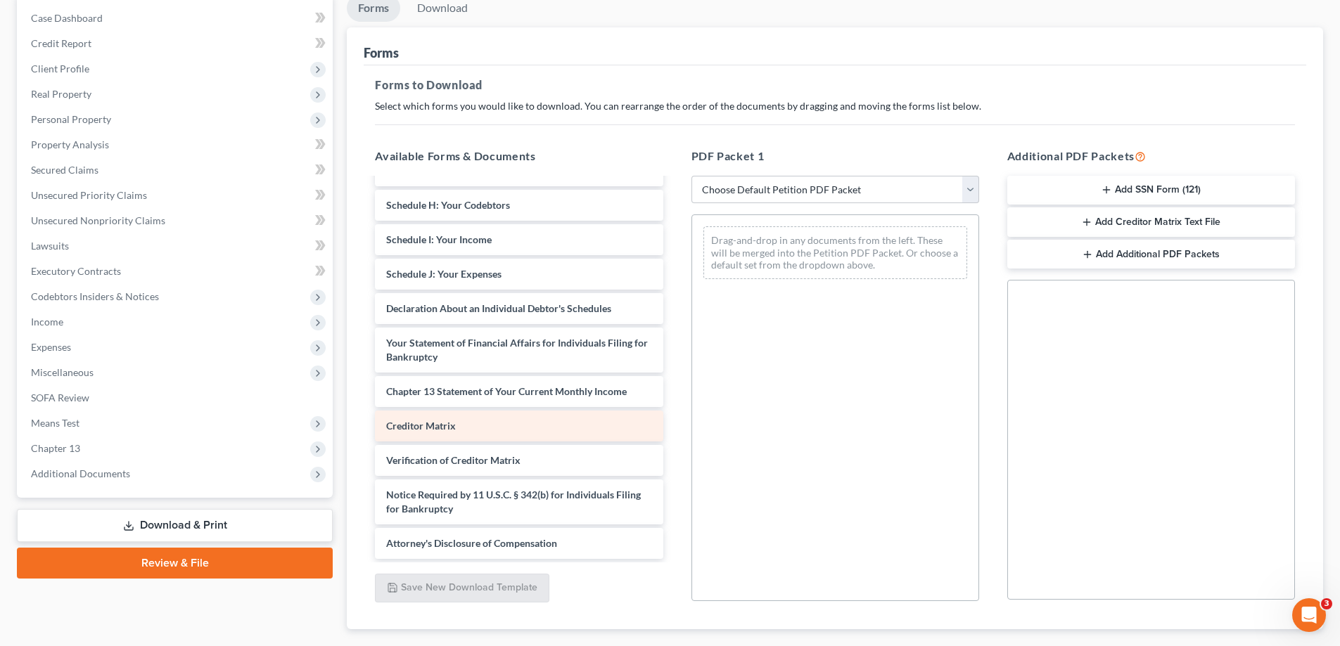
scroll to position [278, 0]
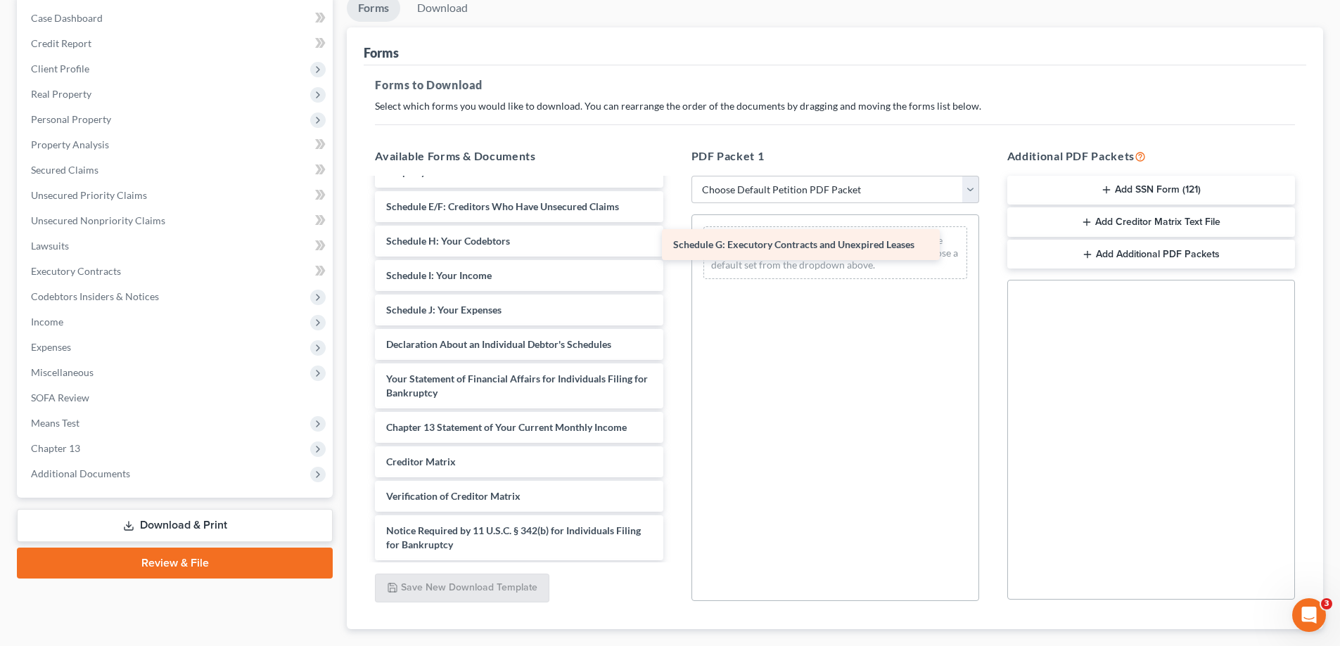
drag, startPoint x: 495, startPoint y: 242, endPoint x: 799, endPoint y: 245, distance: 303.9
click at [674, 245] on div "Schedule G: Executory Contracts and Unexpired Leases Installments Fee Sheets In…" at bounding box center [519, 249] width 310 height 694
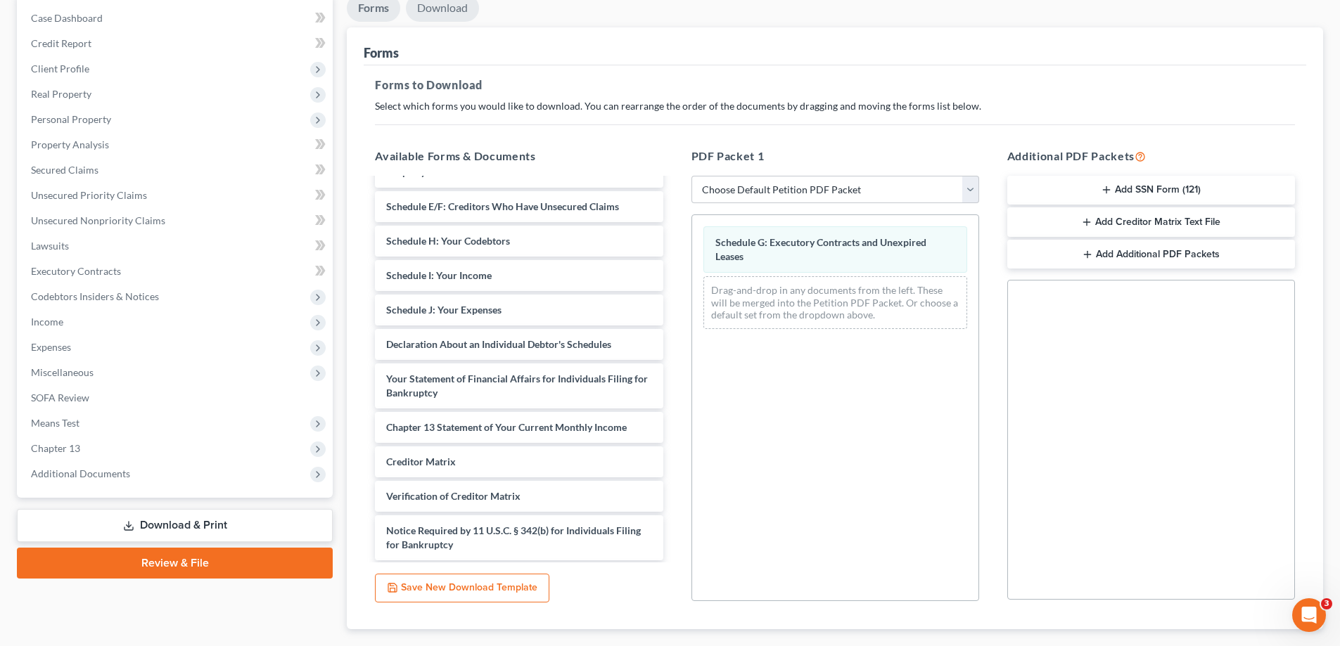
click at [455, 9] on link "Download" at bounding box center [442, 7] width 73 height 27
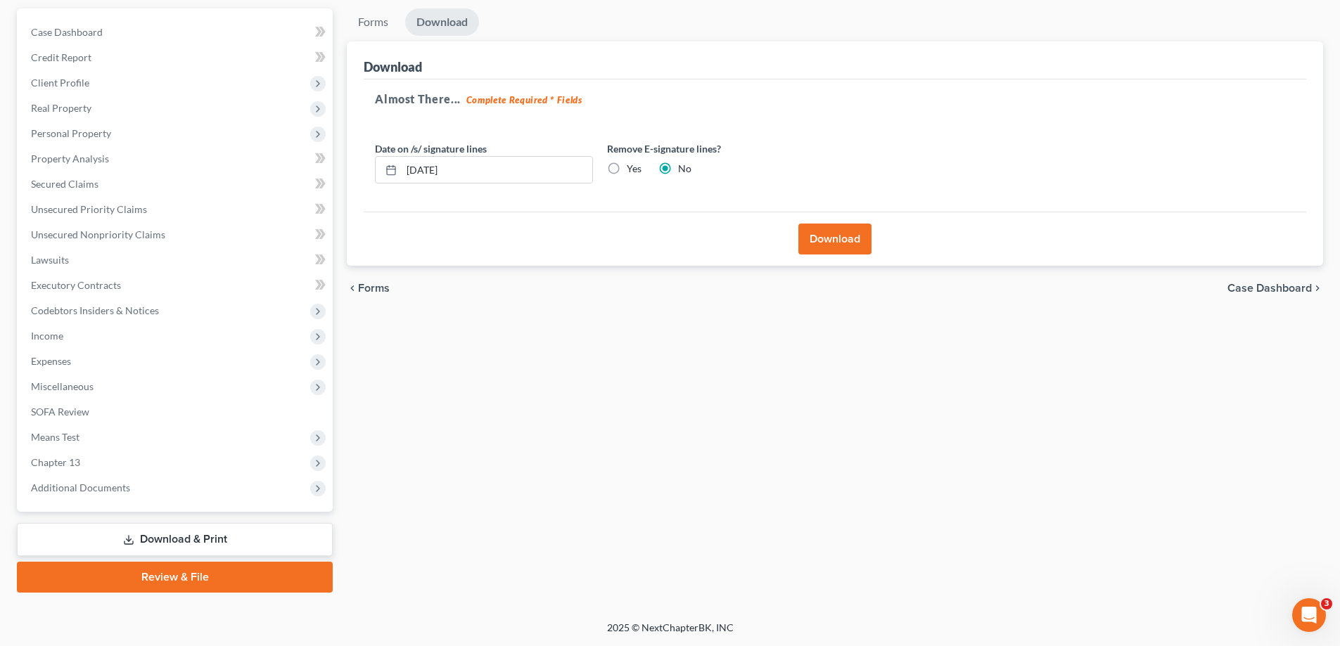
click at [819, 231] on button "Download" at bounding box center [834, 239] width 73 height 31
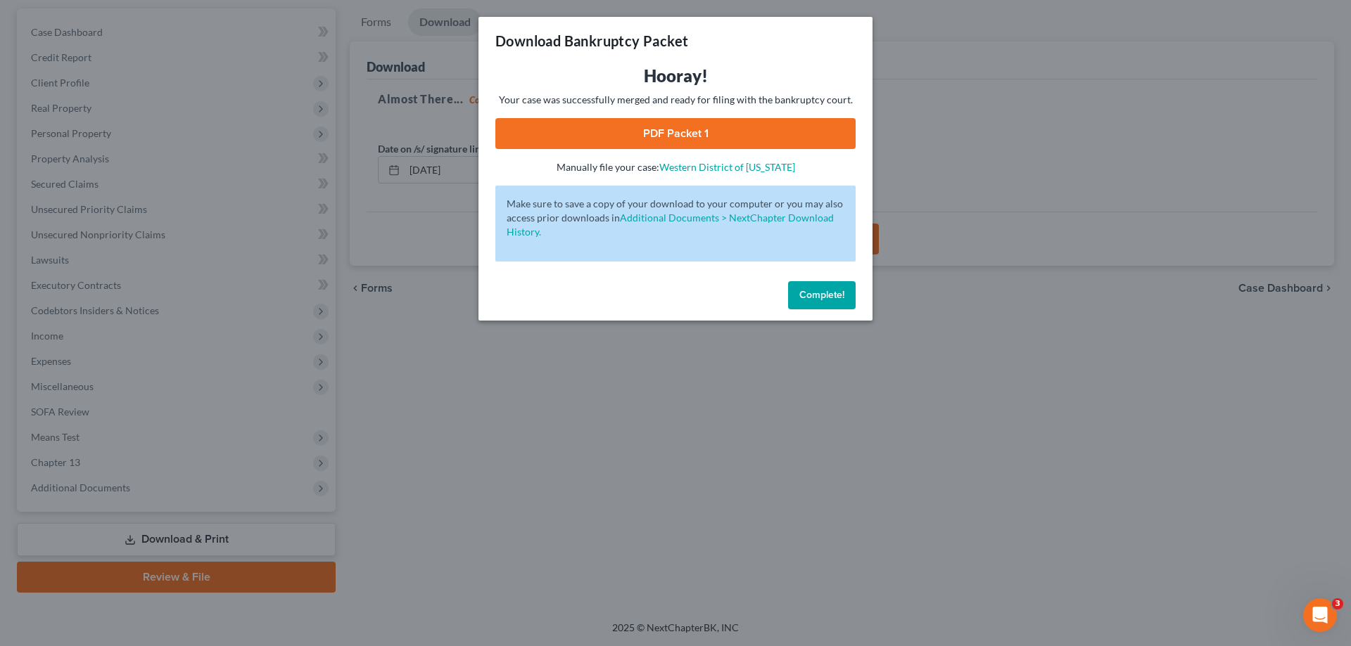
click at [615, 126] on link "PDF Packet 1" at bounding box center [675, 133] width 360 height 31
click at [833, 290] on span "Complete!" at bounding box center [821, 295] width 45 height 12
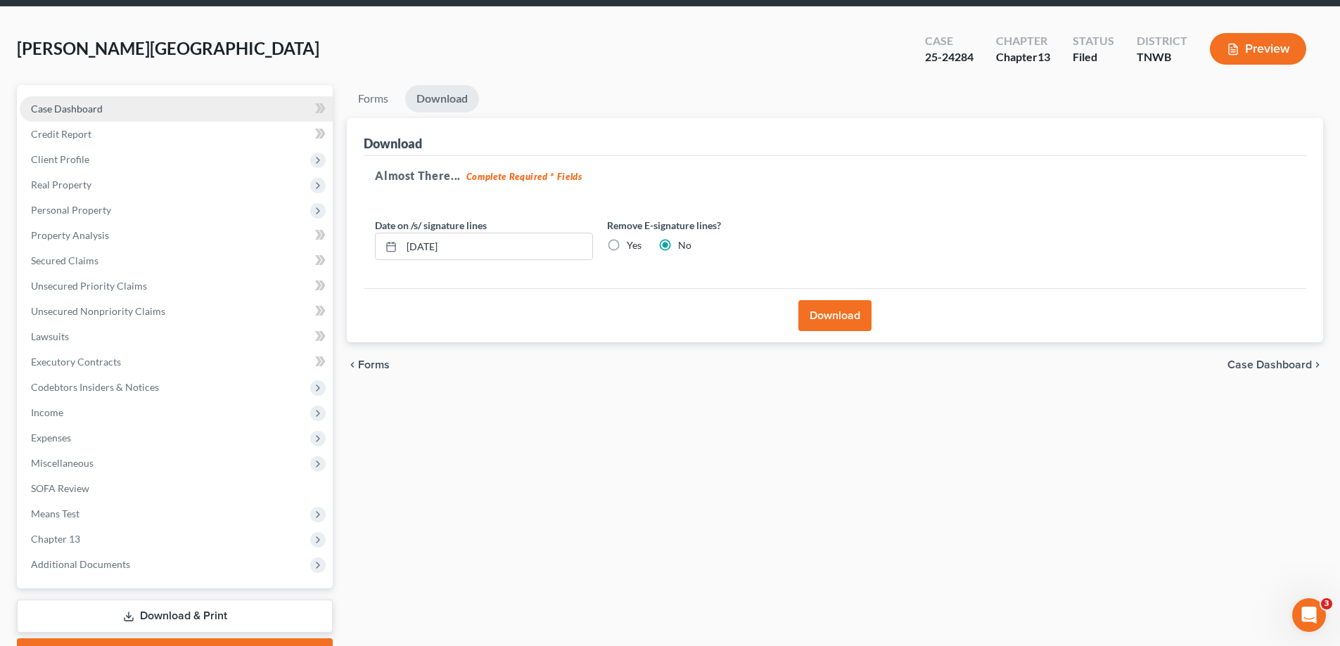
scroll to position [0, 0]
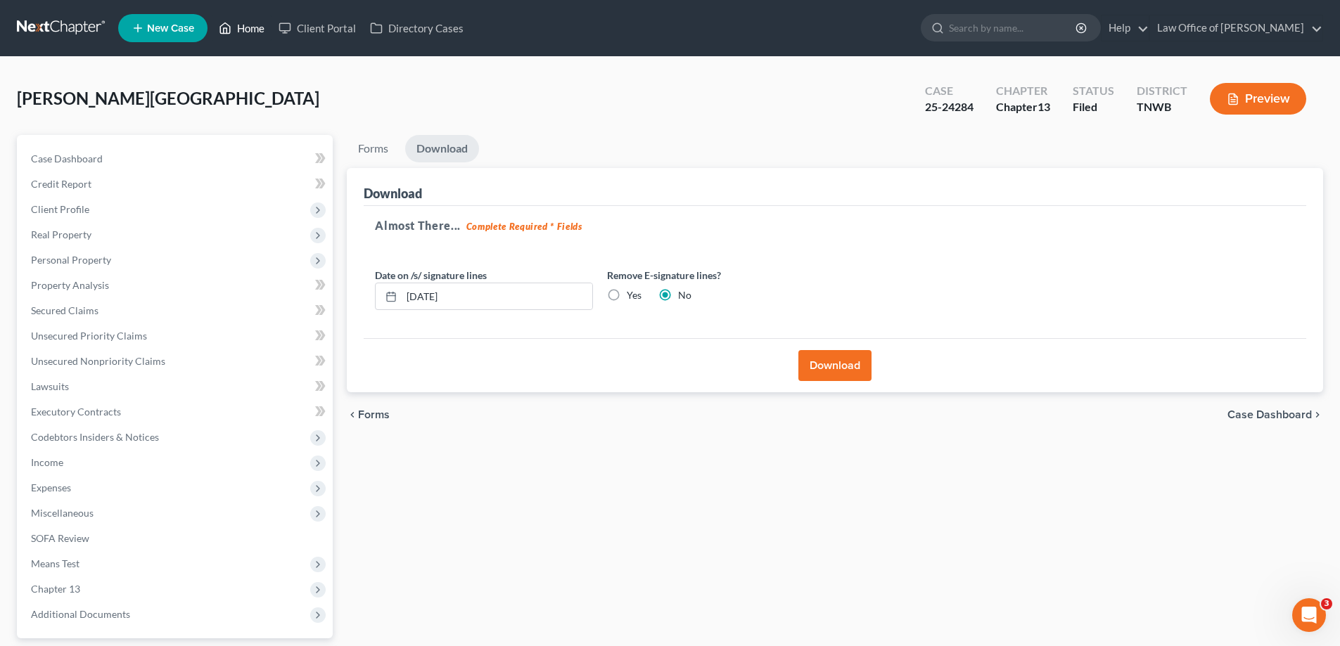
click at [256, 27] on link "Home" at bounding box center [242, 27] width 60 height 25
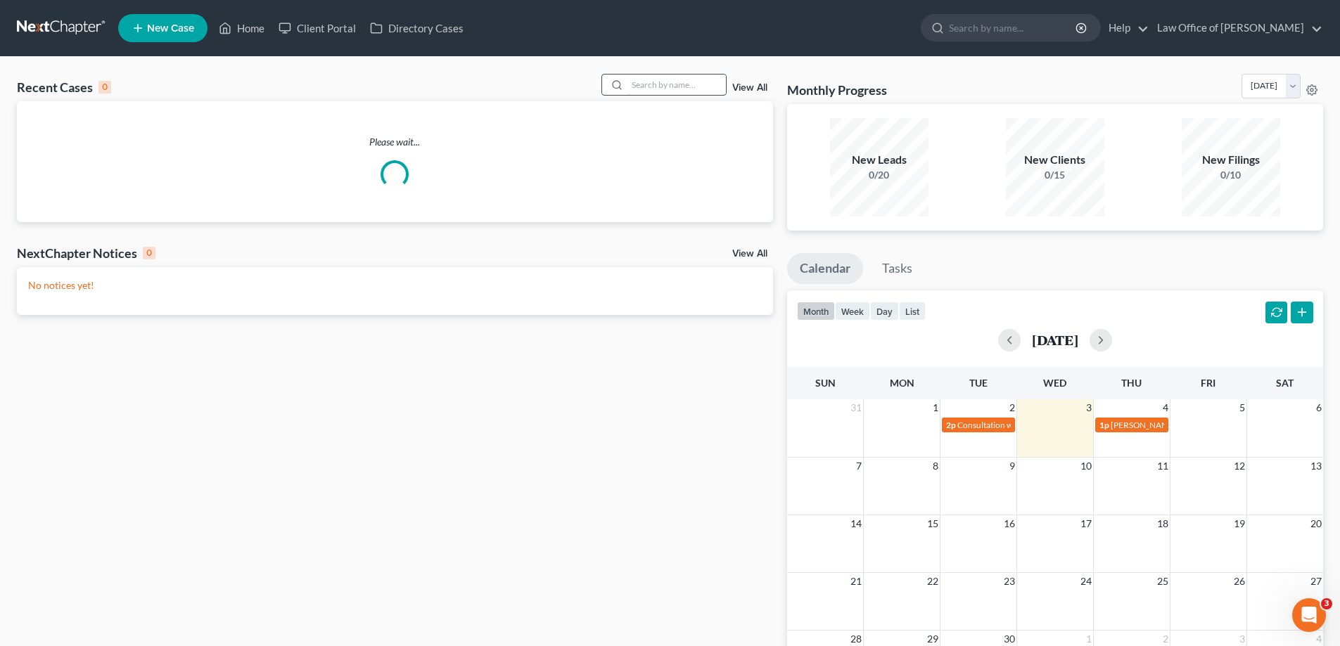
click at [646, 84] on input "search" at bounding box center [676, 85] width 98 height 20
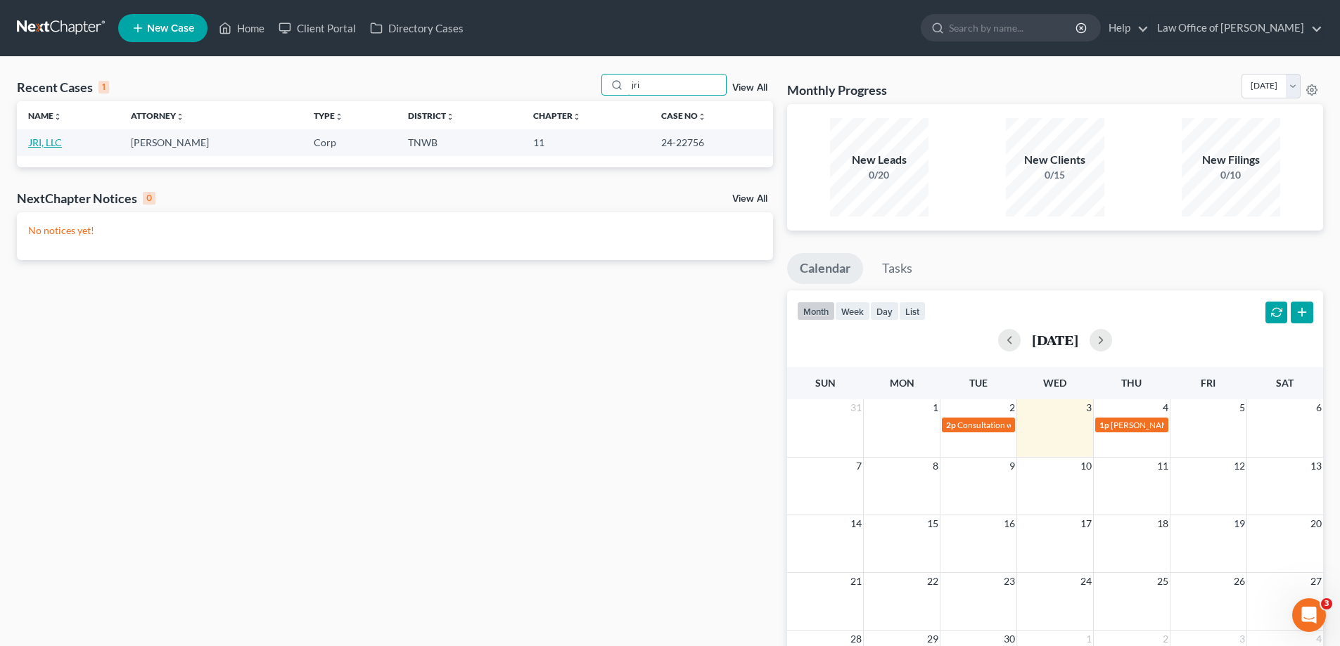
type input "jri"
click at [45, 138] on link "JRI, LLC" at bounding box center [45, 142] width 34 height 12
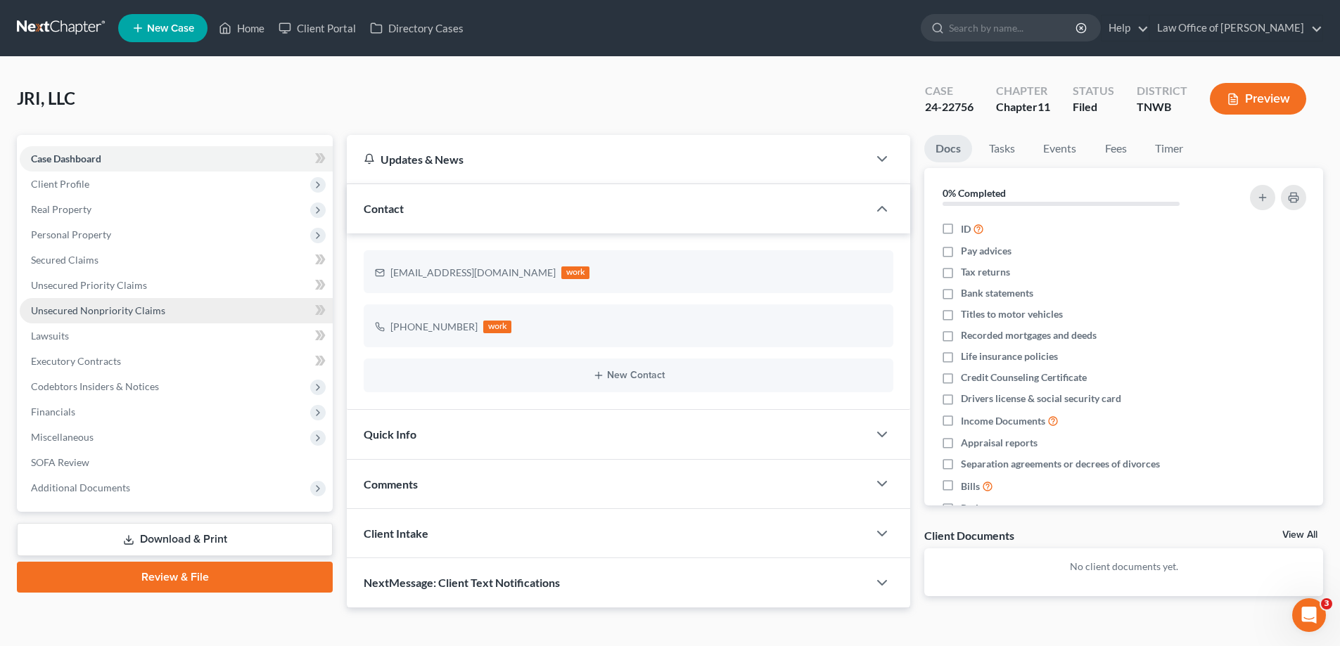
click at [126, 308] on span "Unsecured Nonpriority Claims" at bounding box center [98, 311] width 134 height 12
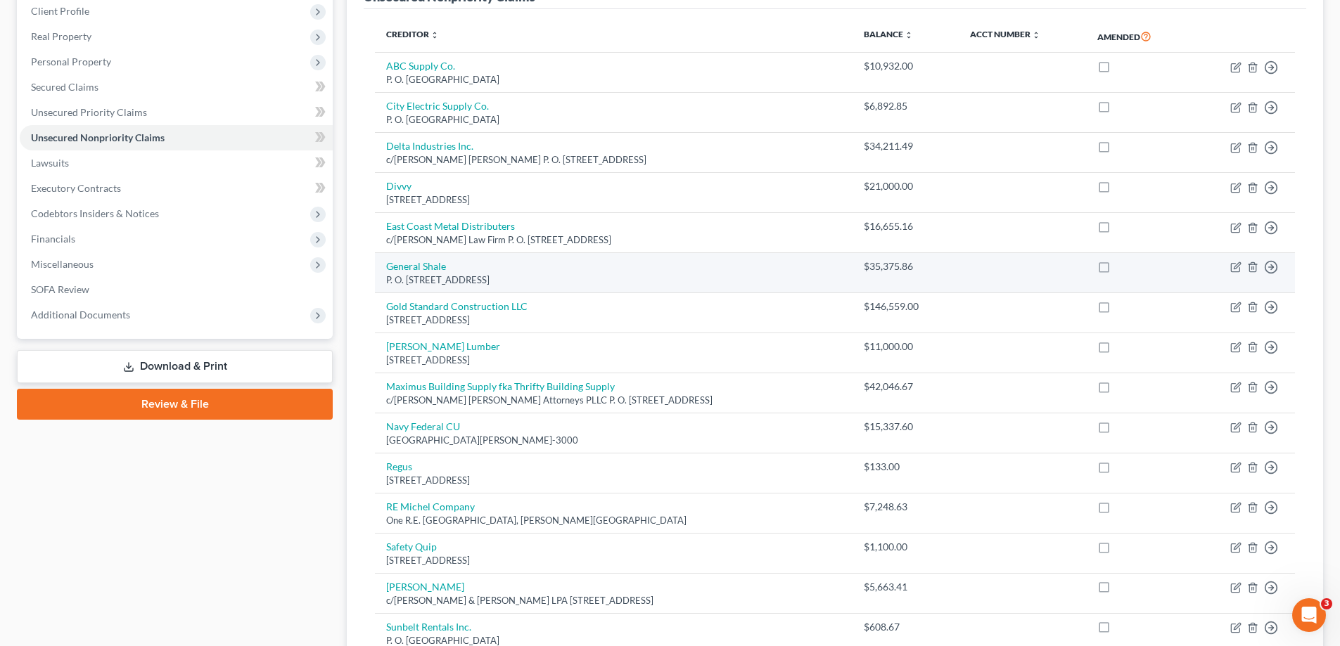
scroll to position [141, 0]
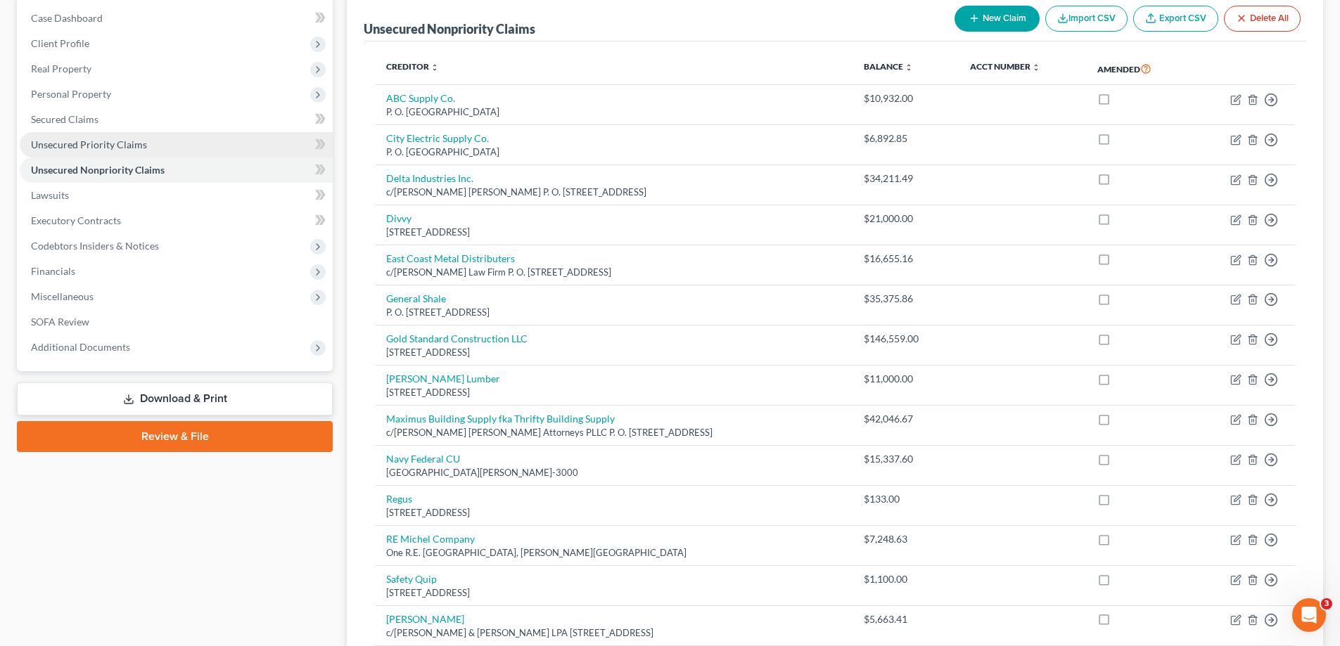
click at [124, 144] on span "Unsecured Priority Claims" at bounding box center [89, 145] width 116 height 12
